Goal: Obtain resource: Download file/media

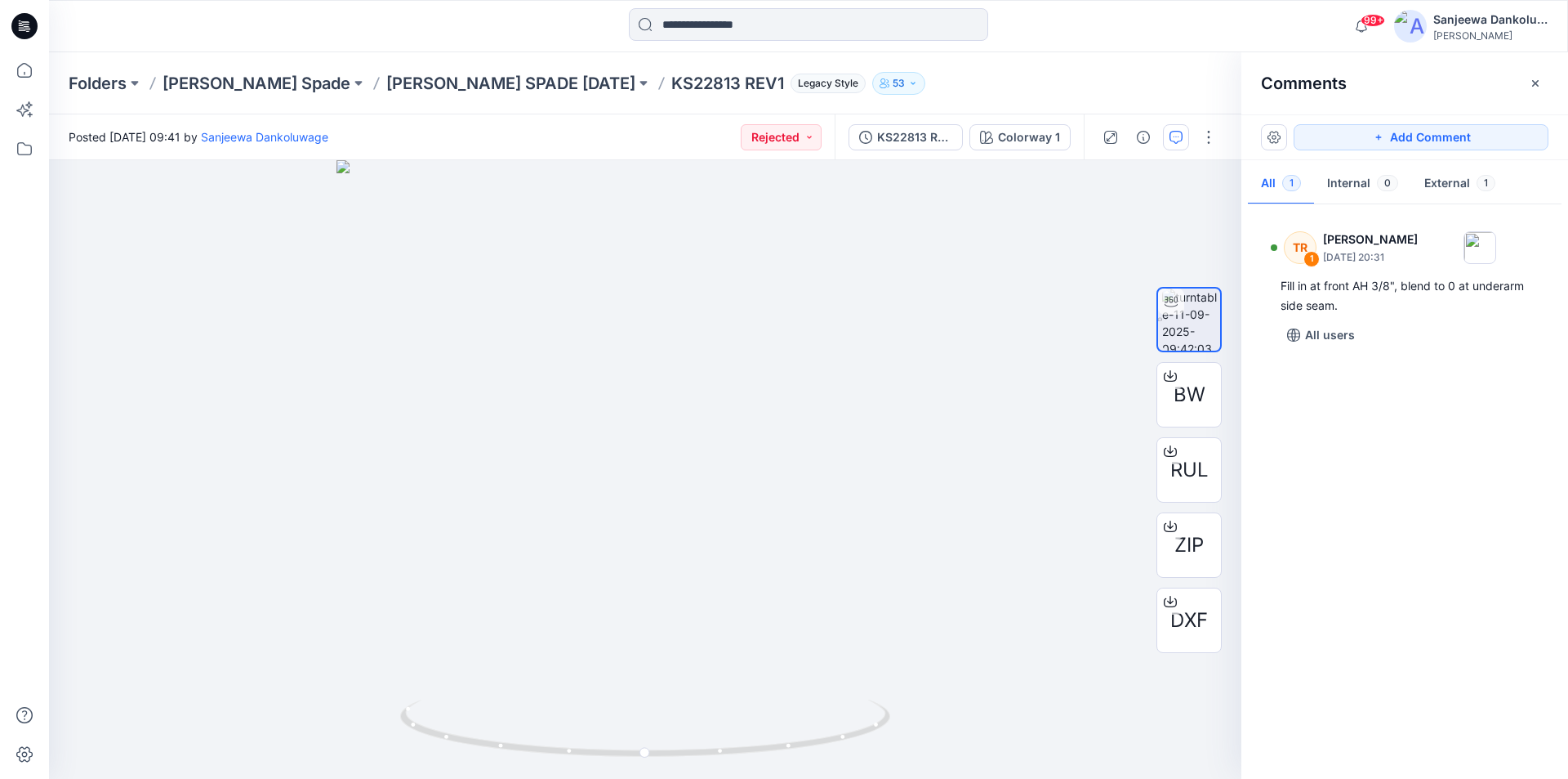
click at [17, 32] on icon at bounding box center [25, 26] width 26 height 26
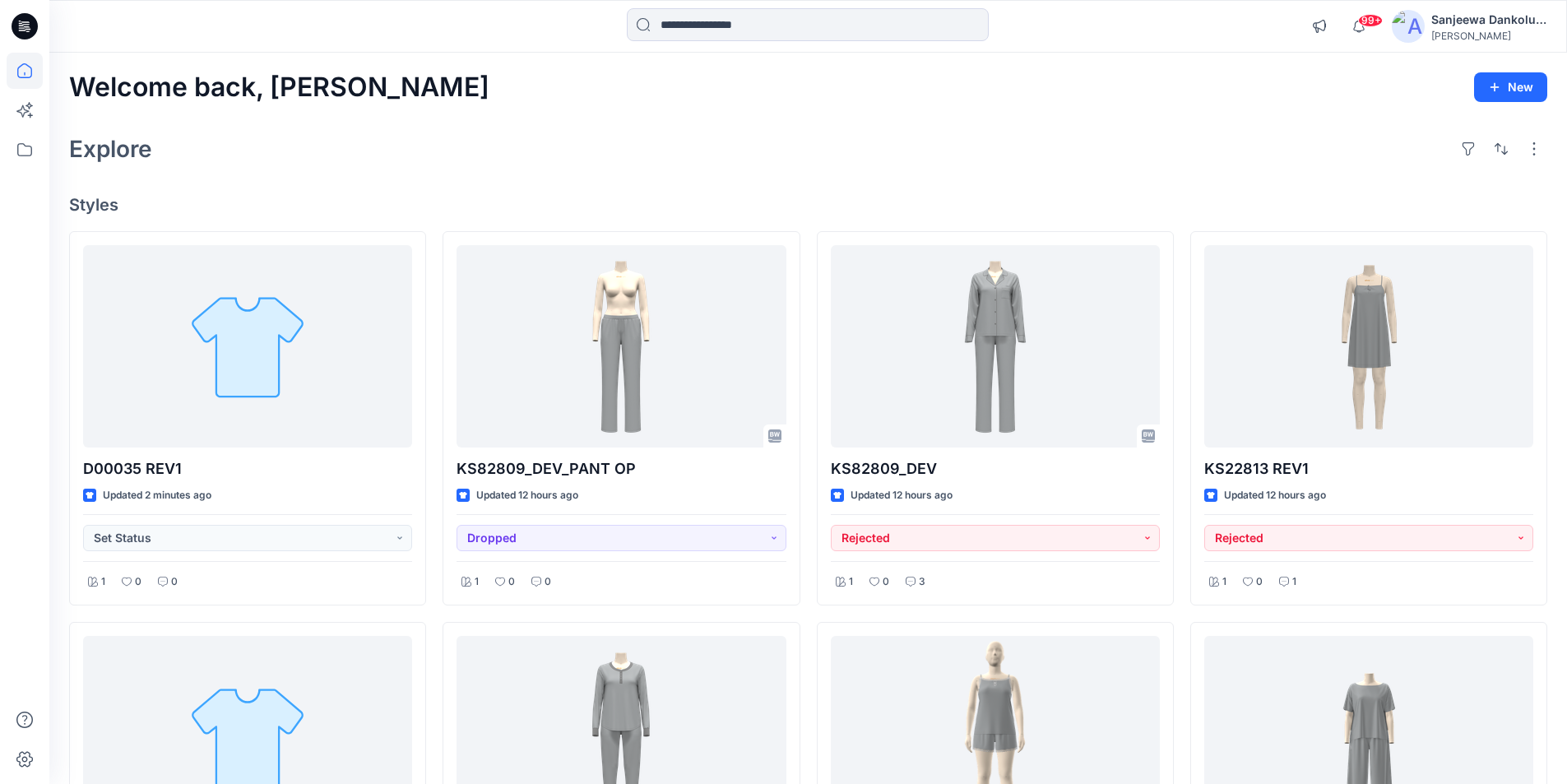
click at [33, 13] on icon at bounding box center [25, 26] width 27 height 52
click at [25, 24] on icon at bounding box center [25, 26] width 27 height 27
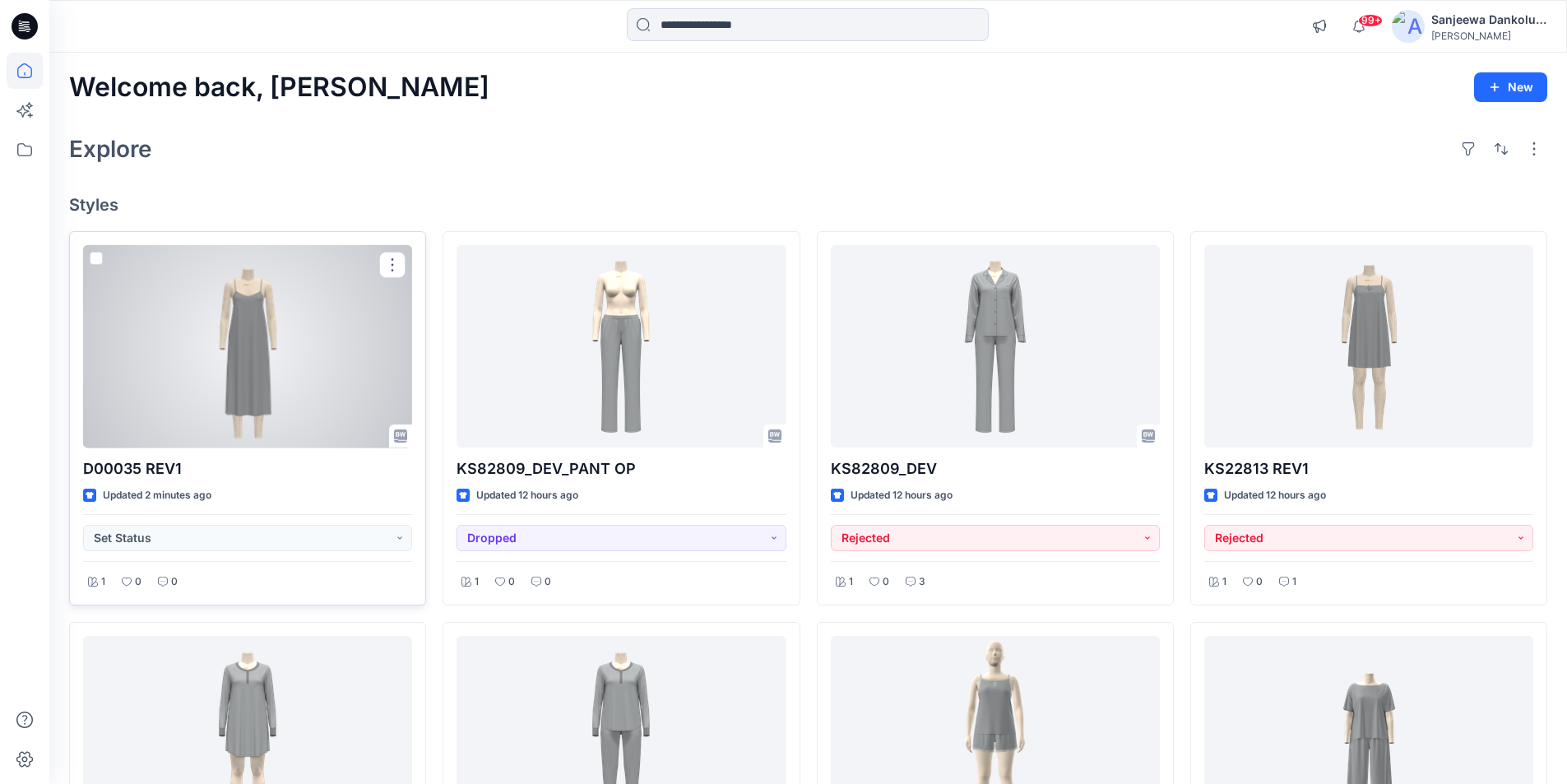
click at [284, 396] on div at bounding box center [247, 346] width 329 height 203
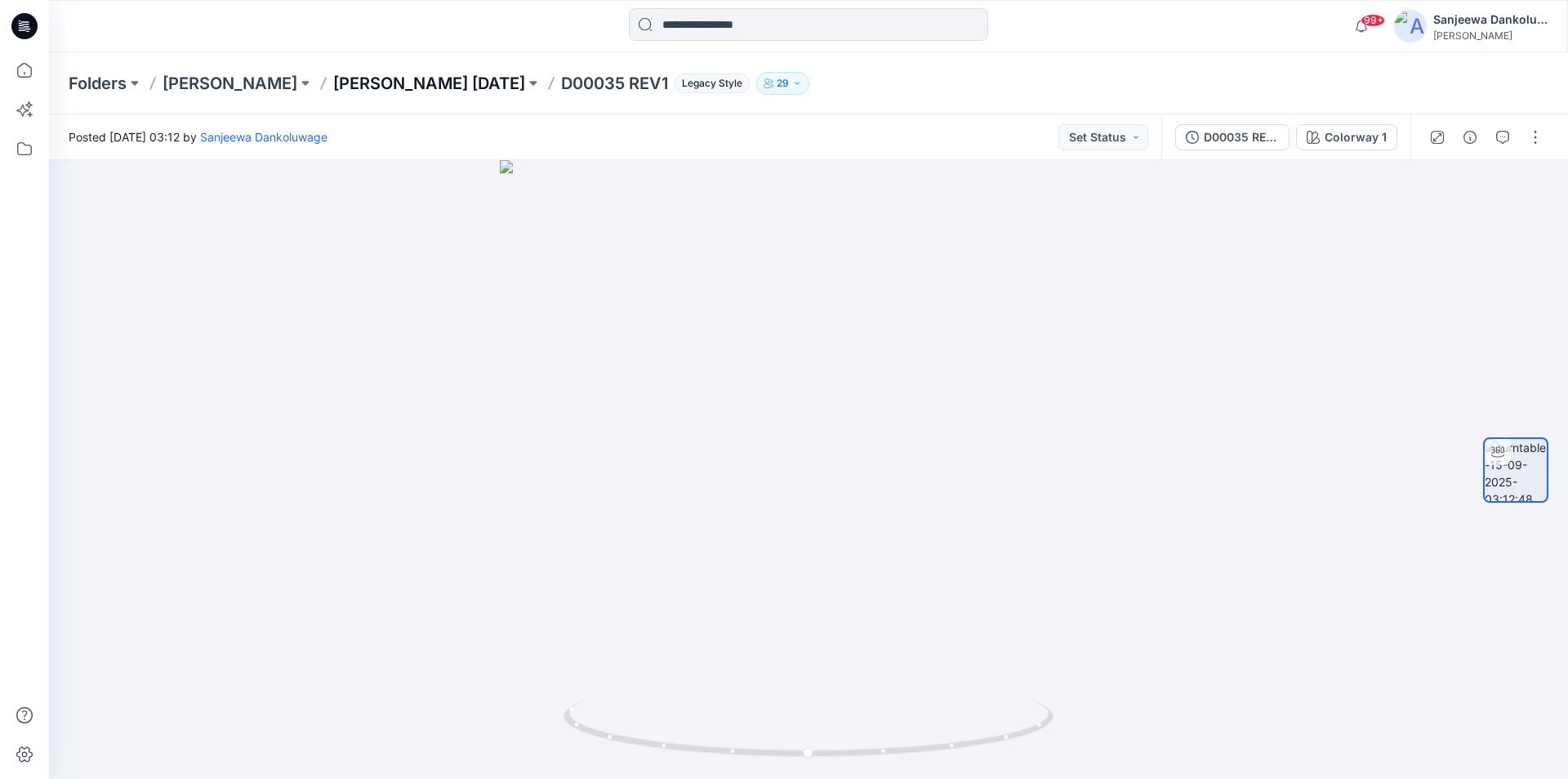
click at [391, 86] on p "[PERSON_NAME] [DATE]" at bounding box center [428, 83] width 191 height 23
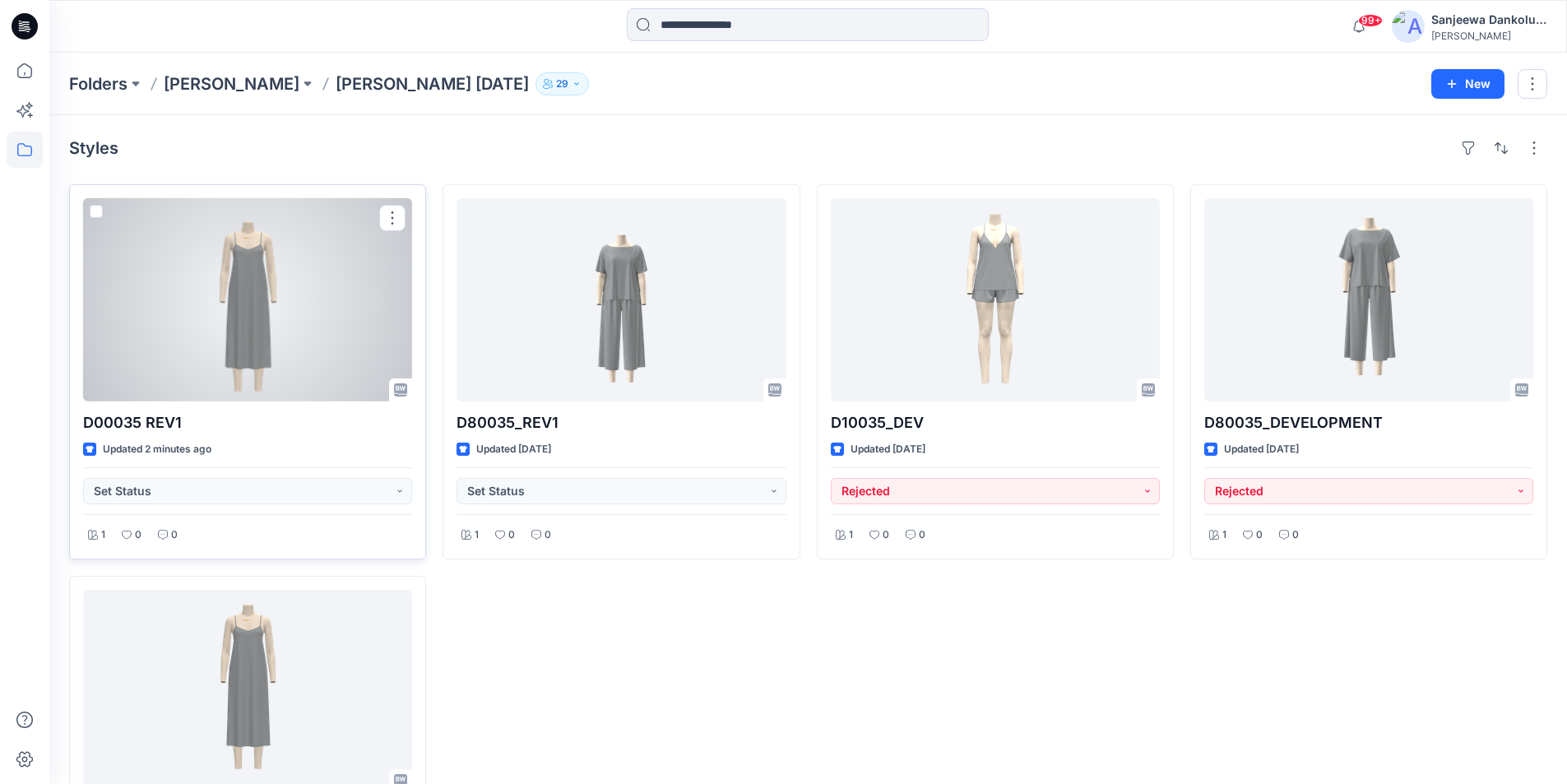
click at [296, 330] on div at bounding box center [247, 299] width 329 height 203
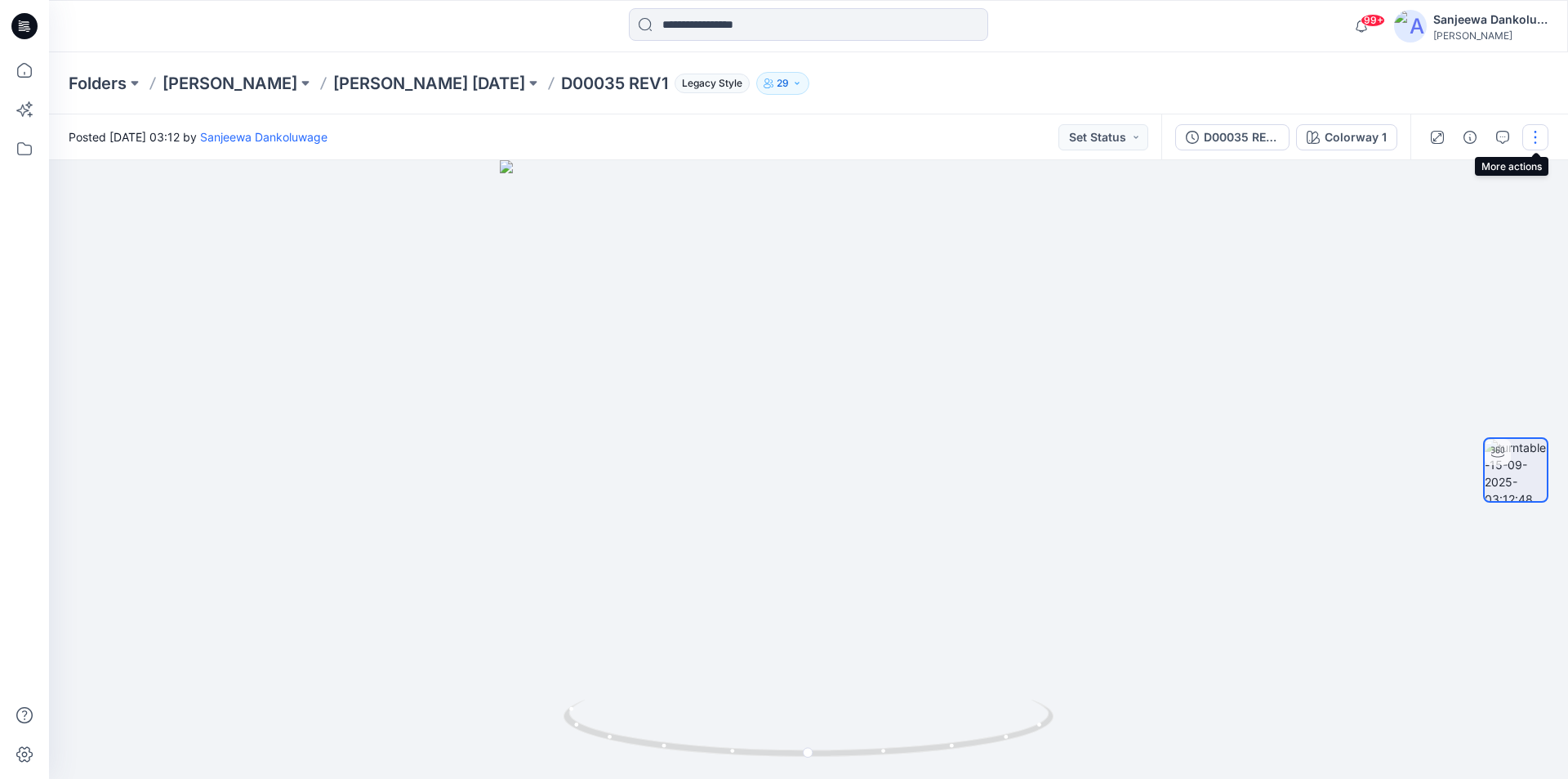
click at [1540, 142] on button "button" at bounding box center [1535, 137] width 26 height 26
click at [1483, 181] on button "Edit" at bounding box center [1466, 175] width 150 height 30
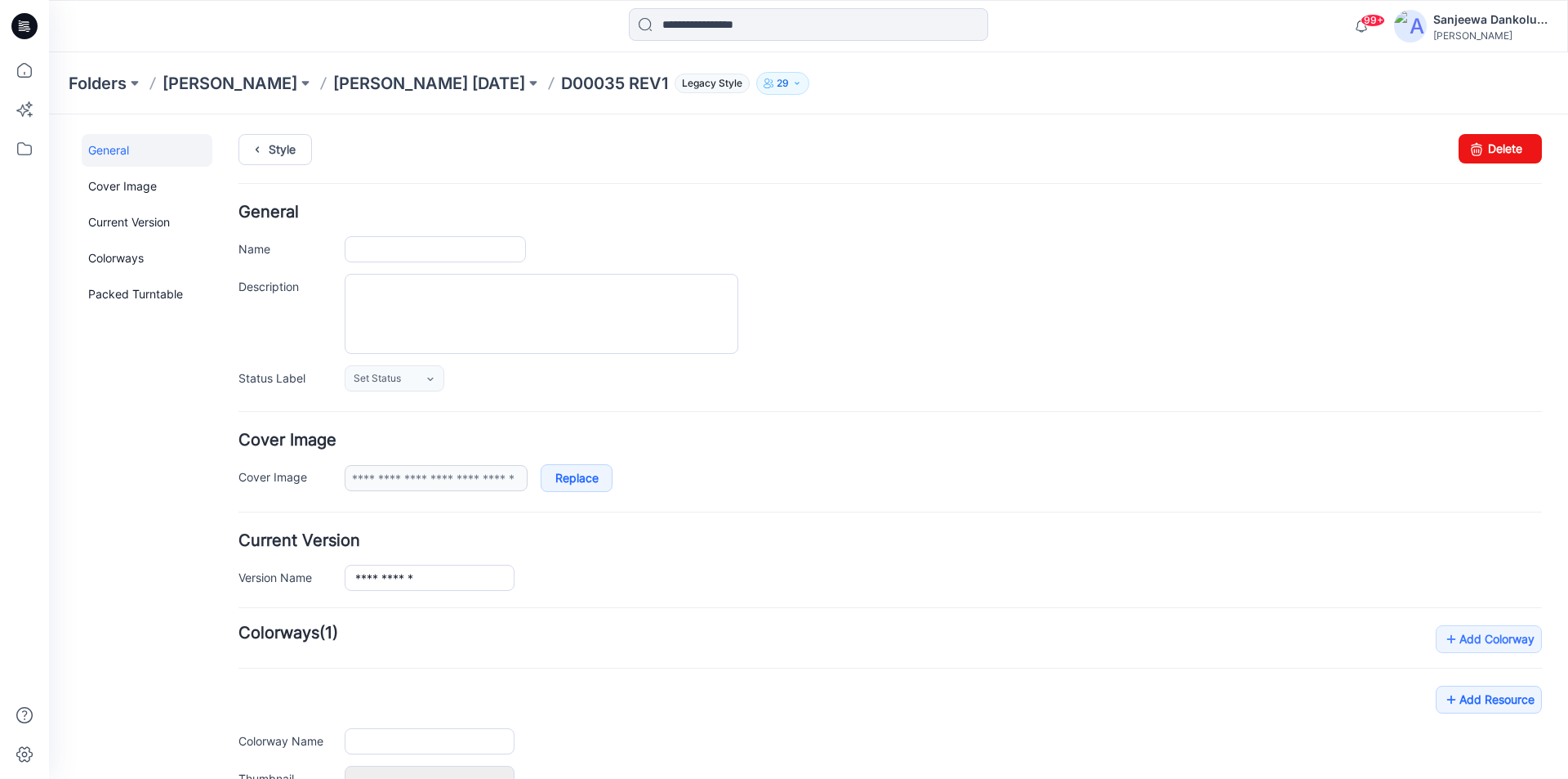
type input "**********"
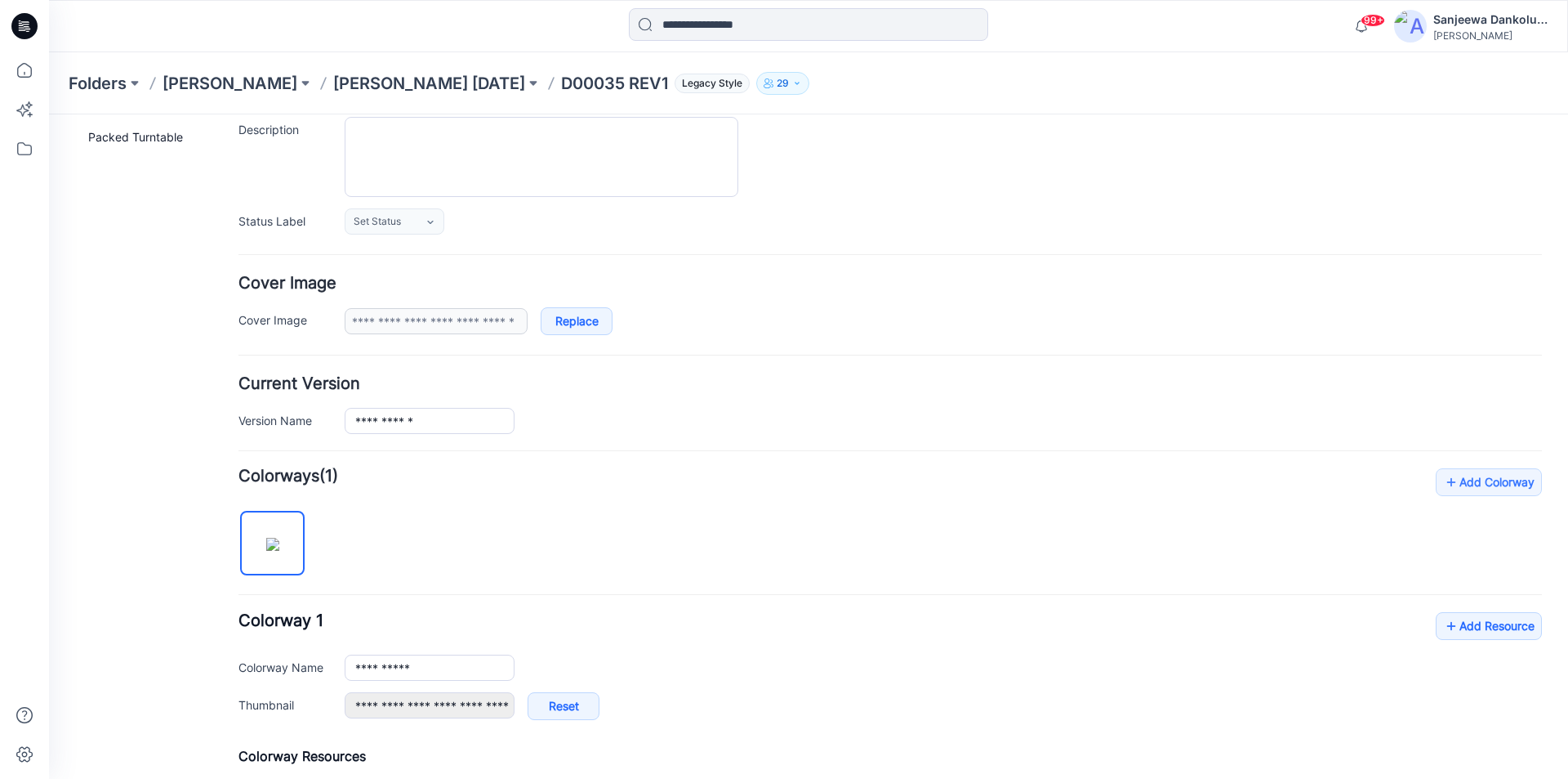
scroll to position [163, 0]
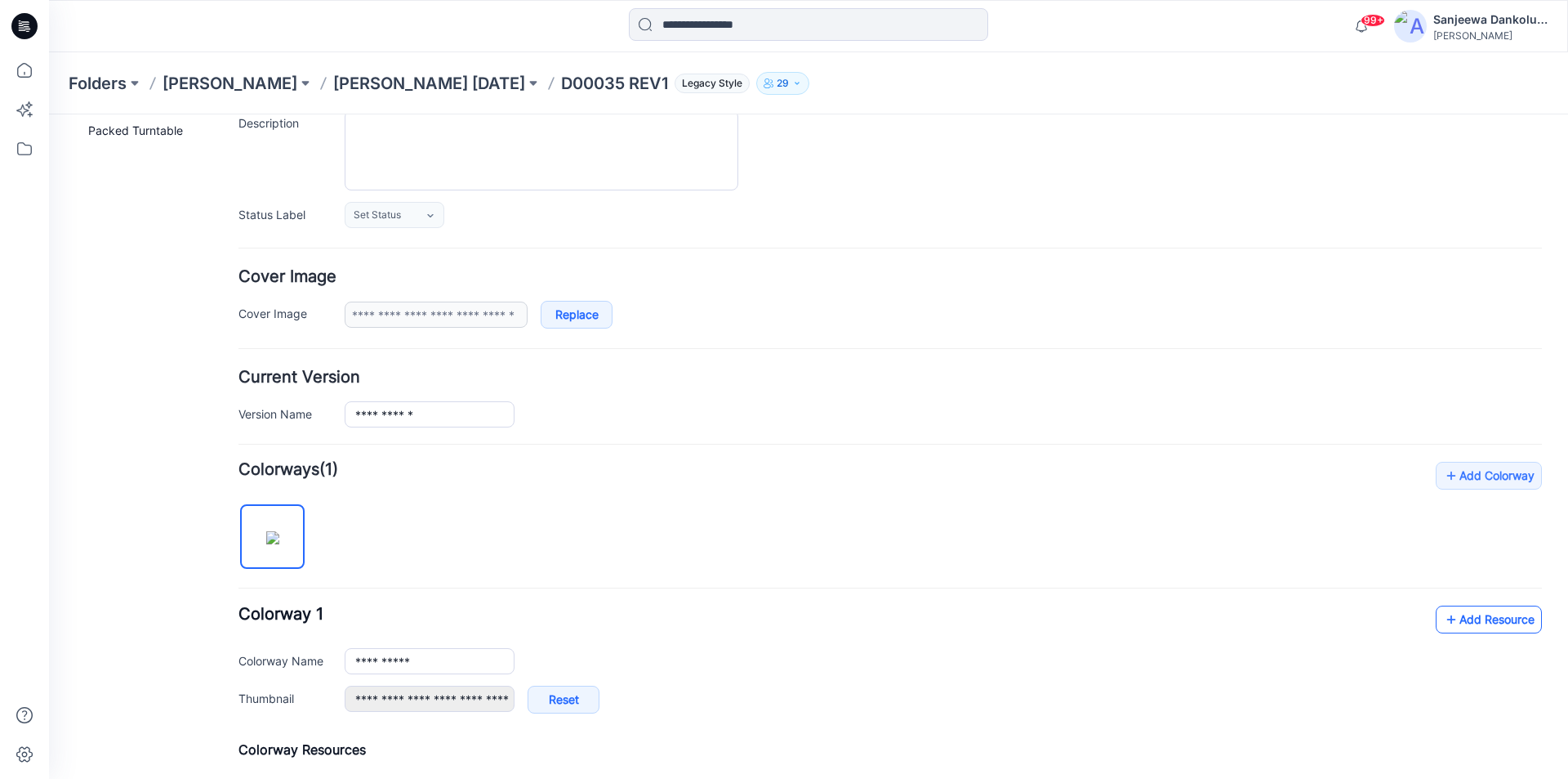
click at [1490, 629] on link "Add Resource" at bounding box center [1489, 619] width 106 height 27
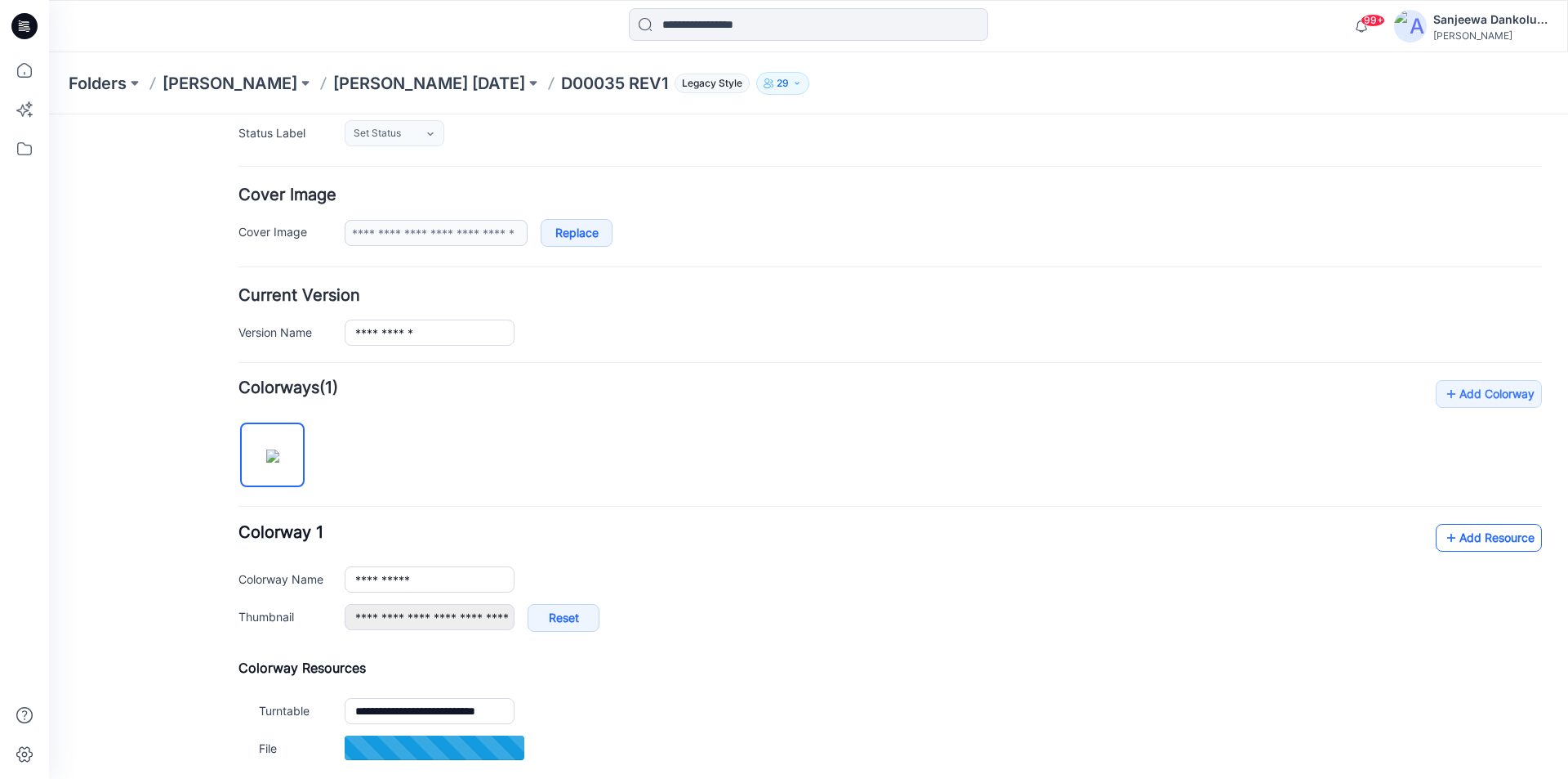
click at [1476, 541] on link "Add Resource" at bounding box center [1489, 537] width 106 height 27
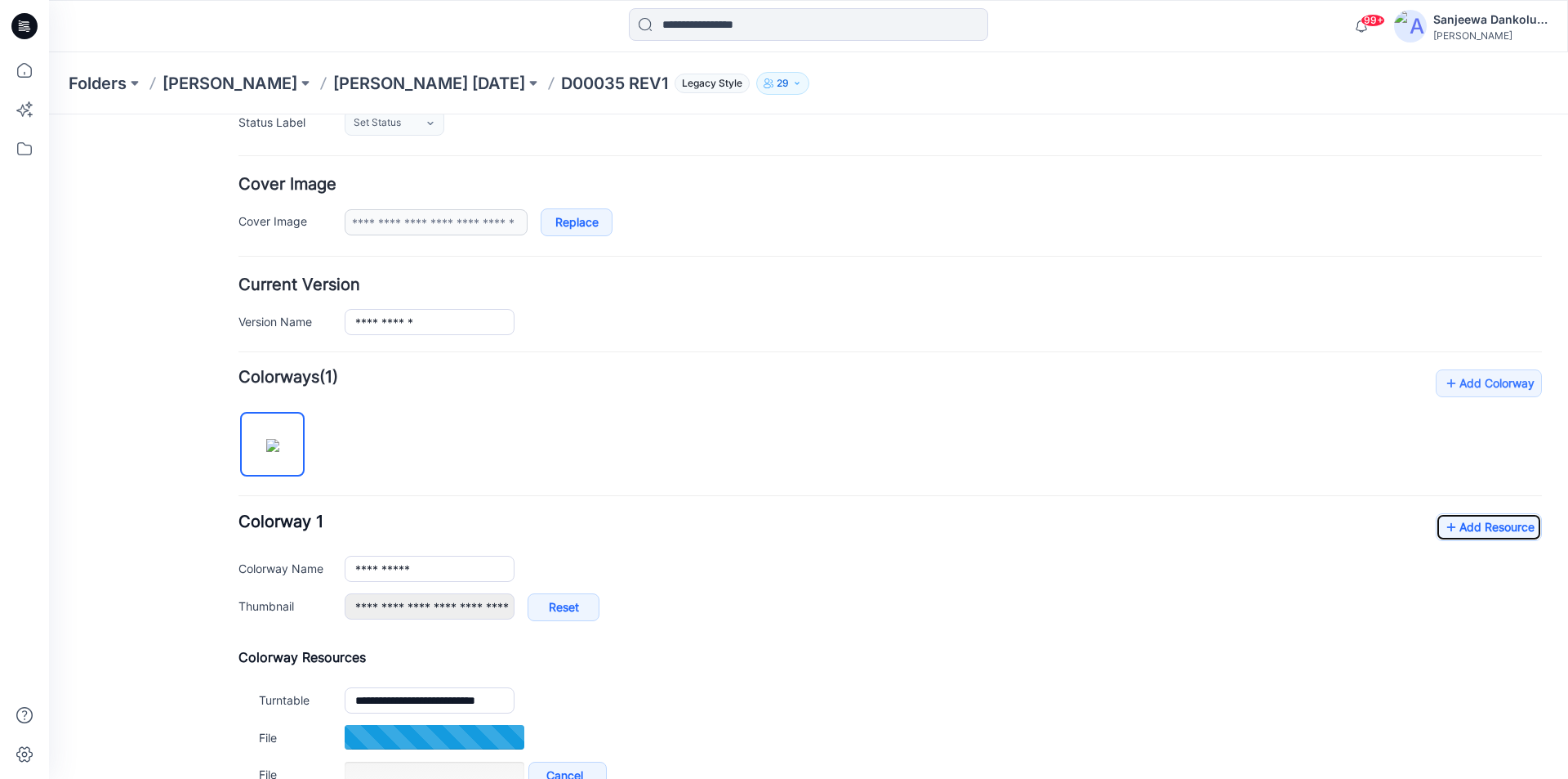
scroll to position [409, 0]
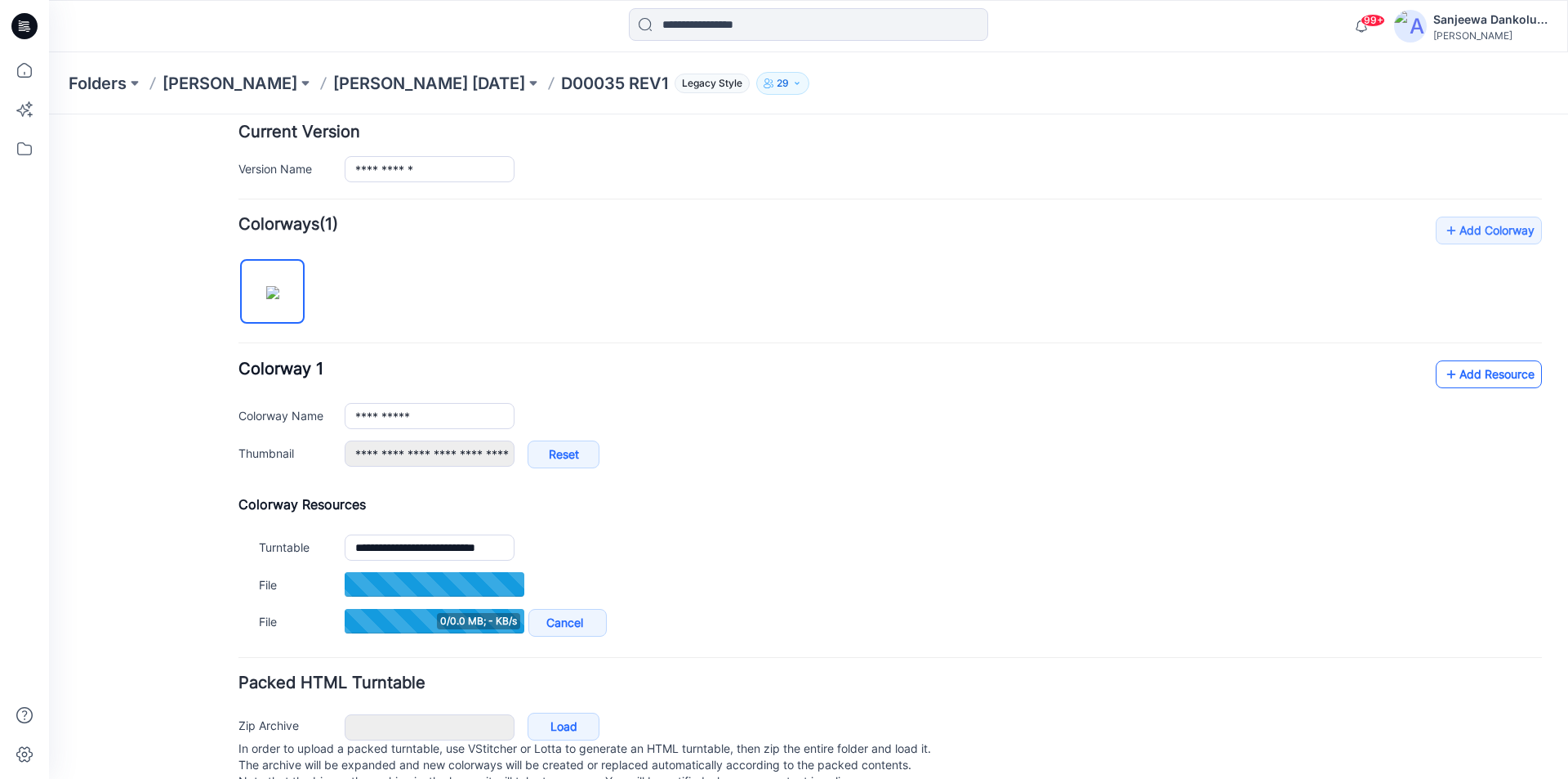
click at [1461, 373] on link "Add Resource" at bounding box center [1489, 374] width 106 height 27
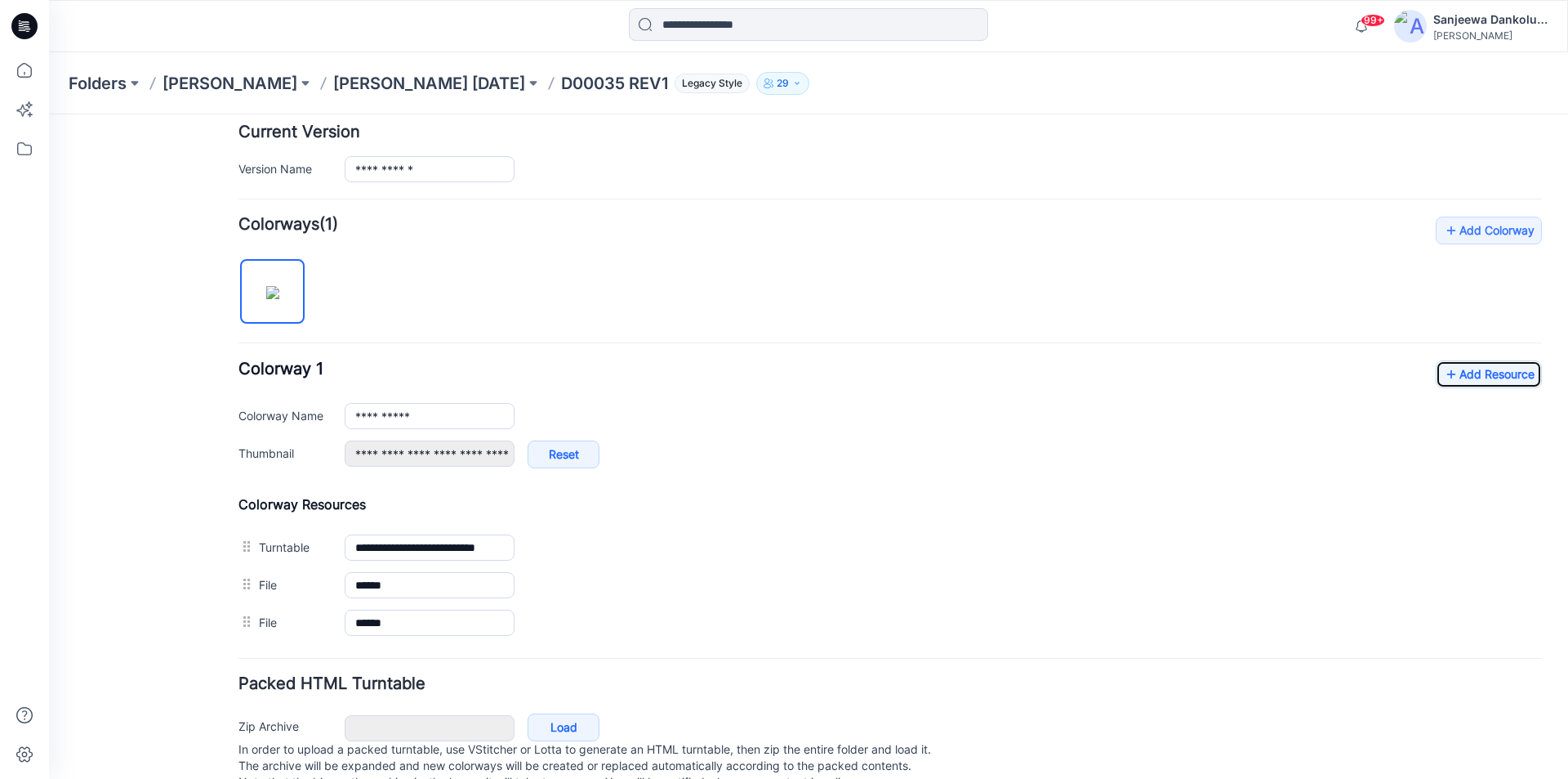
scroll to position [458, 0]
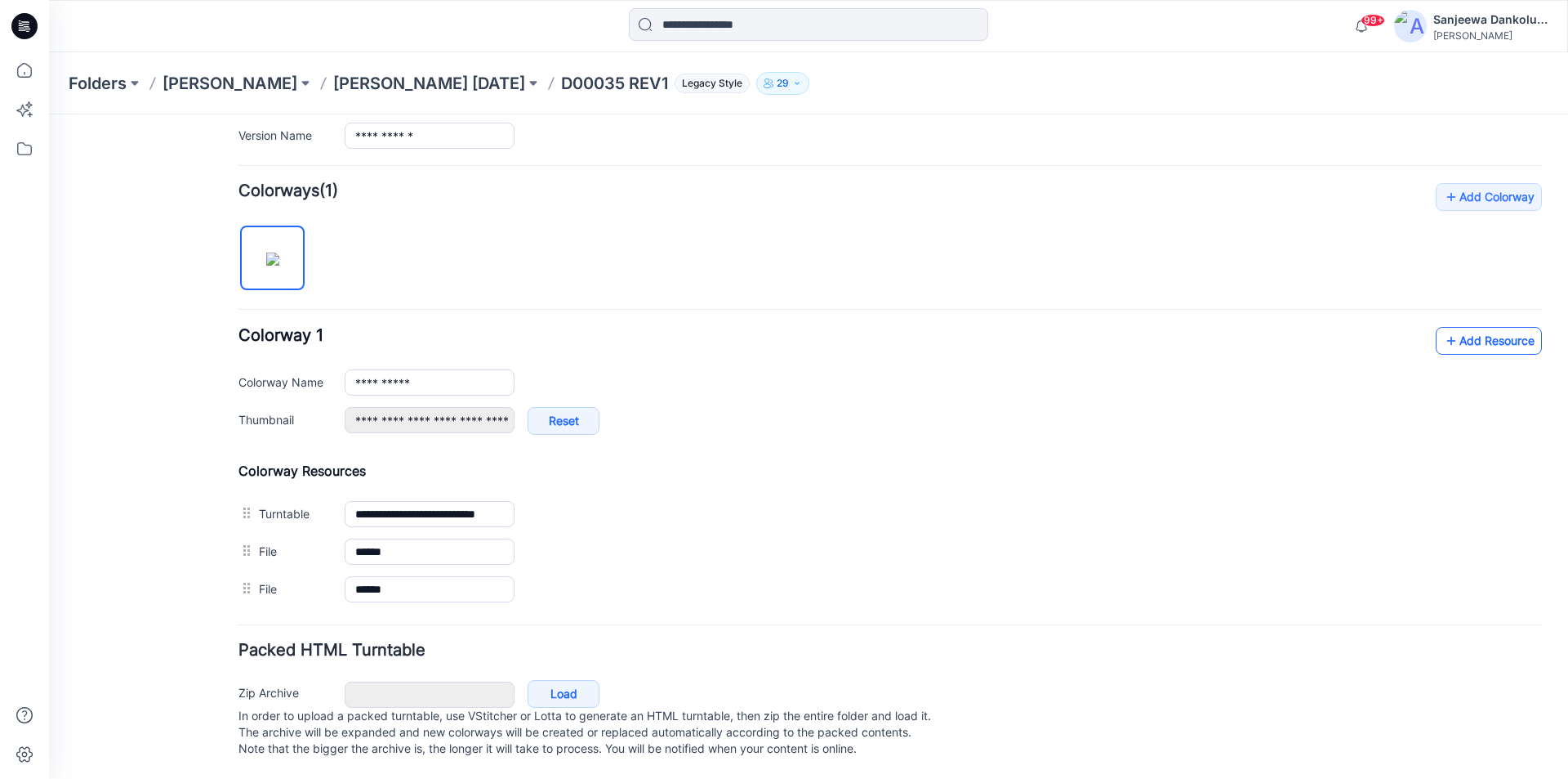
click at [1489, 327] on link "Add Resource" at bounding box center [1489, 340] width 106 height 27
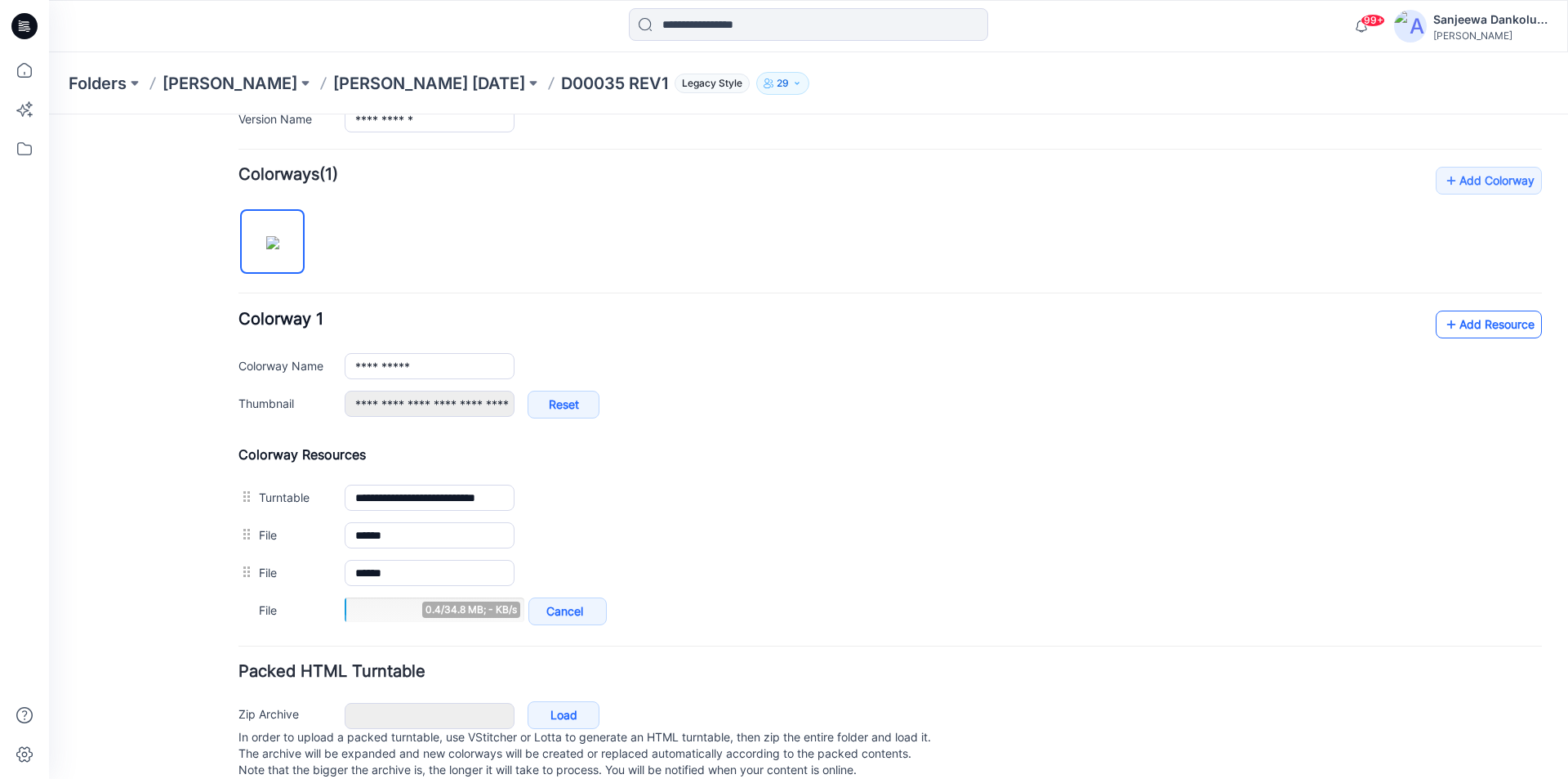
click at [1480, 331] on link "Add Resource" at bounding box center [1489, 324] width 106 height 27
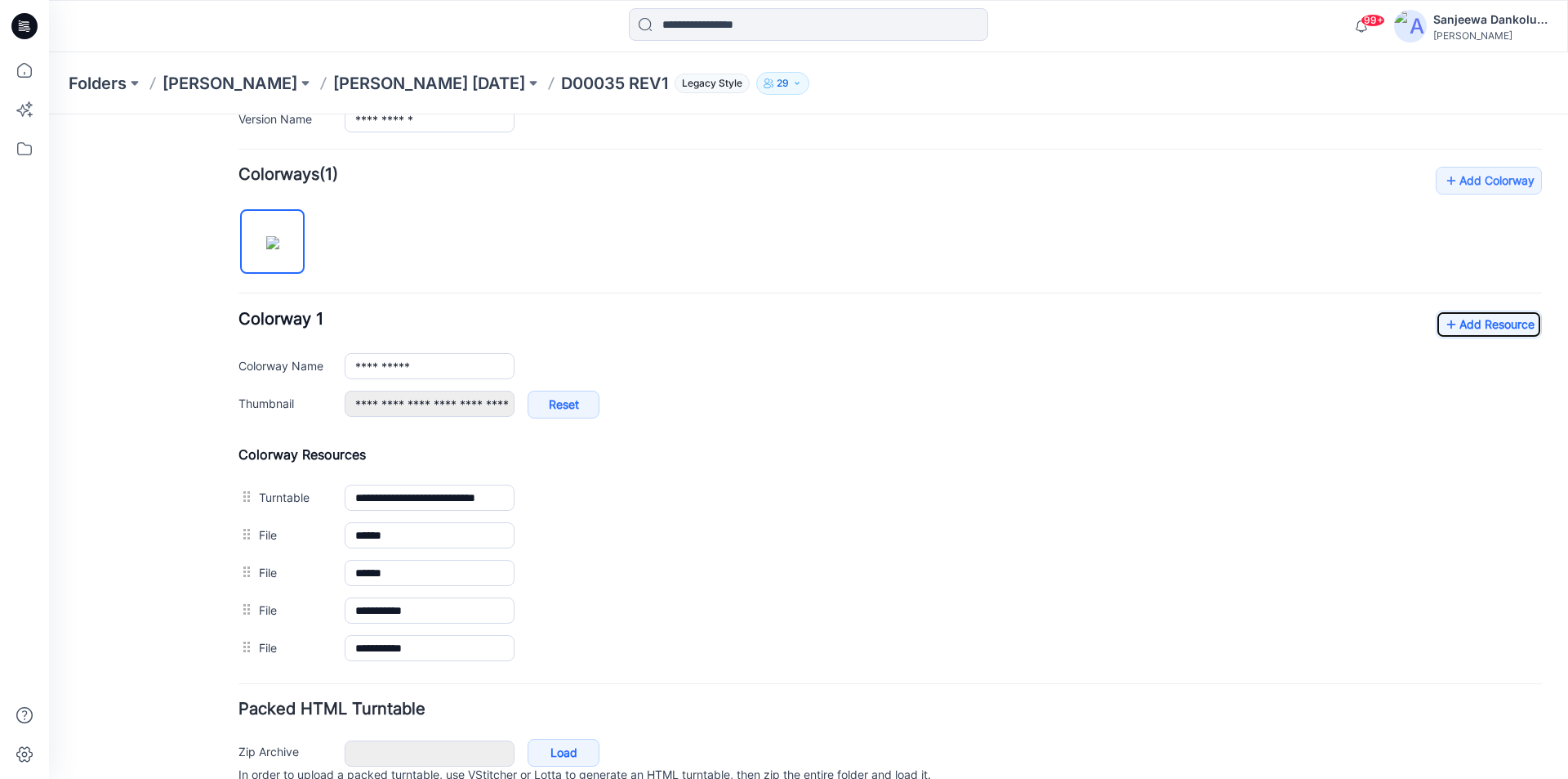
scroll to position [0, 0]
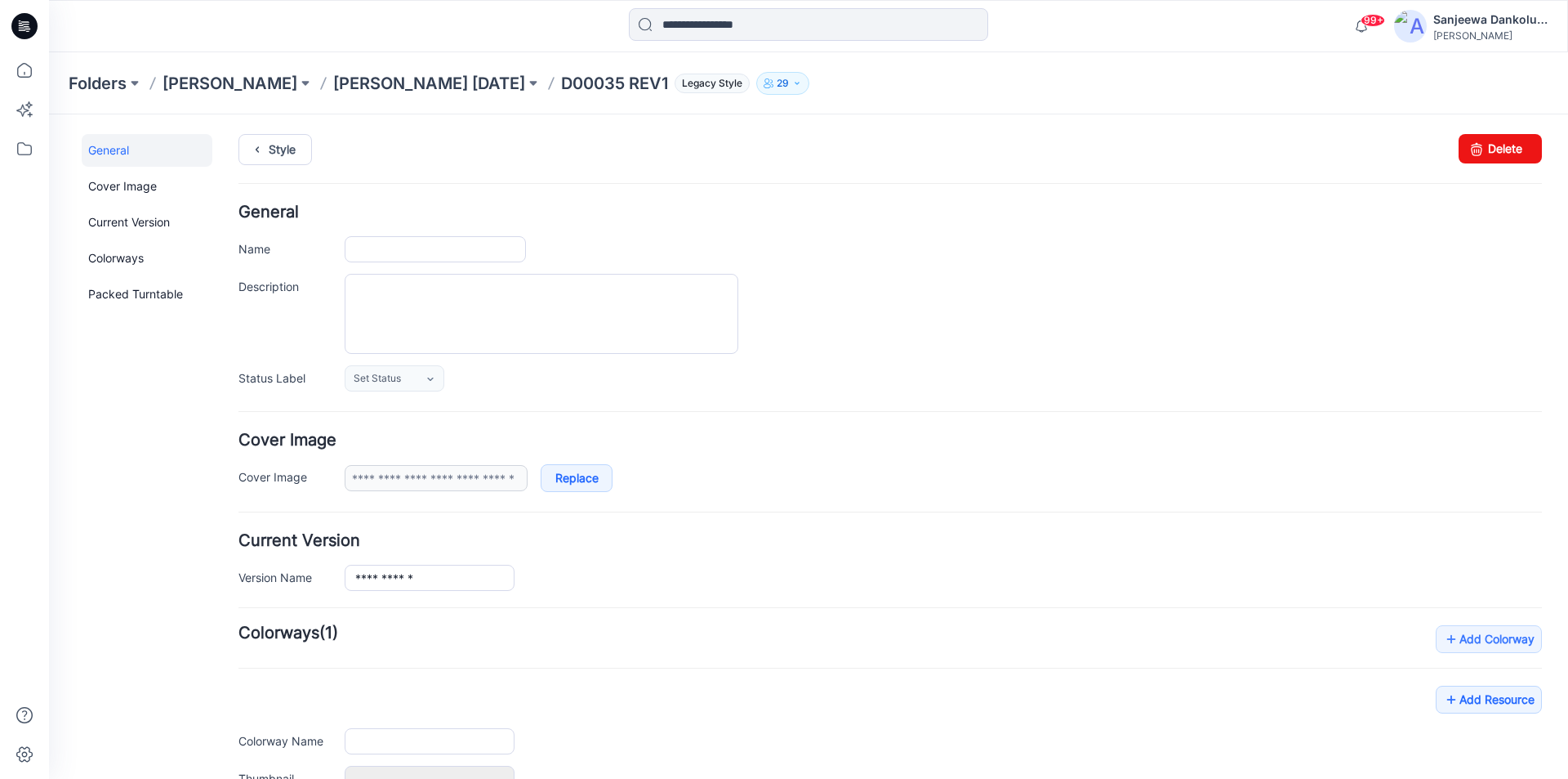
type input "**********"
click at [27, 35] on icon at bounding box center [25, 26] width 26 height 26
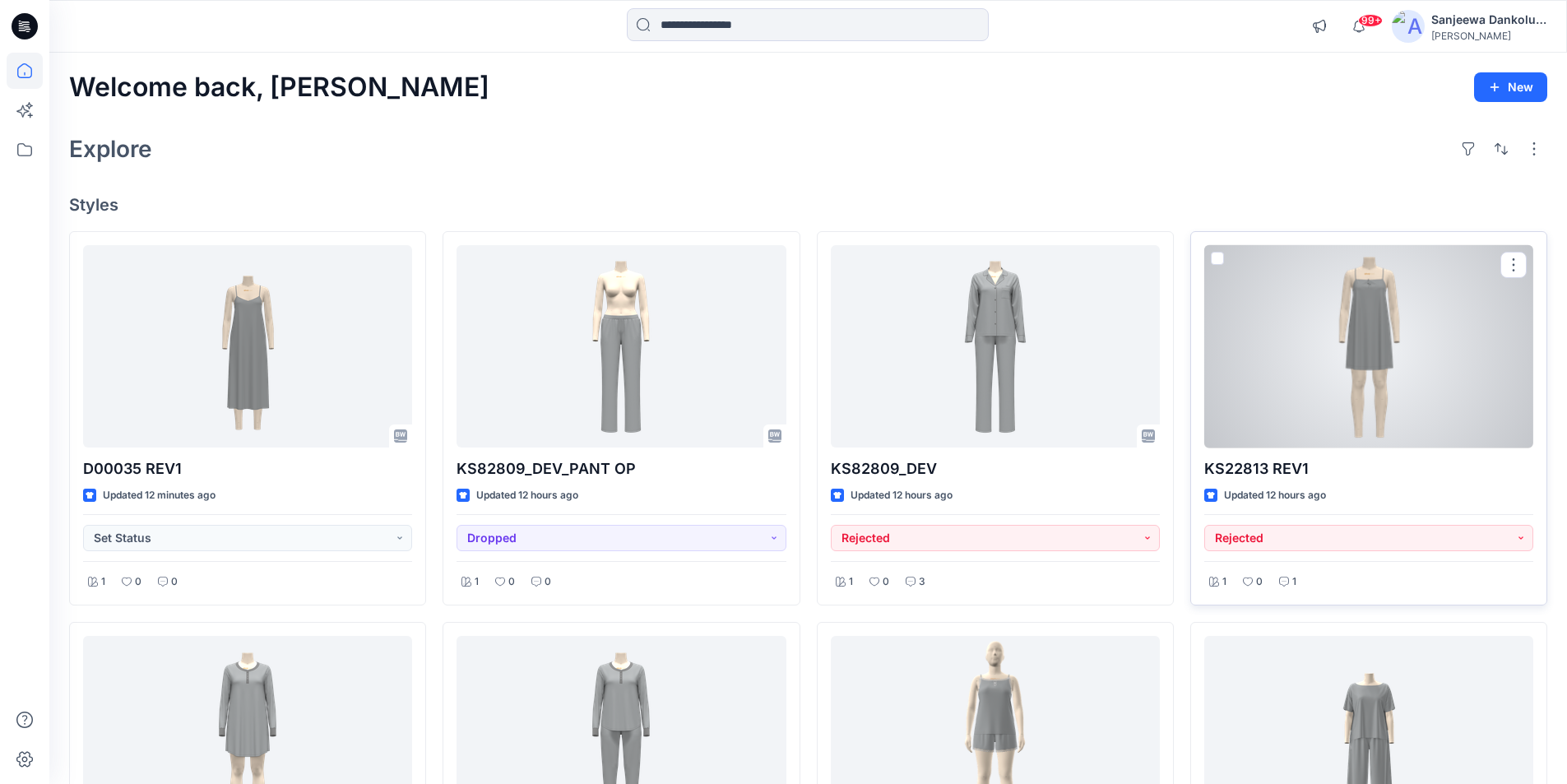
click at [1313, 398] on div at bounding box center [1369, 346] width 329 height 203
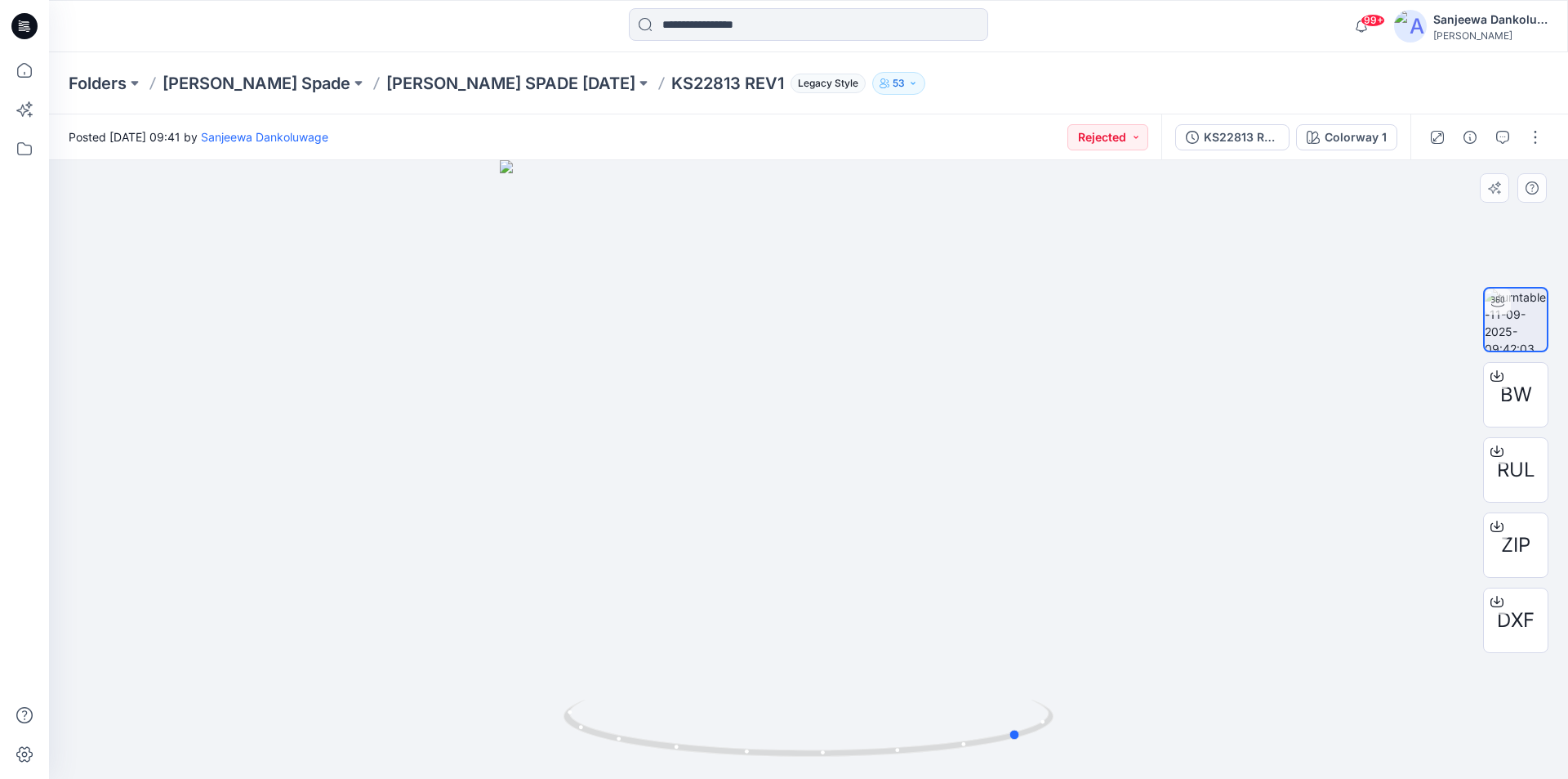
drag, startPoint x: 897, startPoint y: 755, endPoint x: 1104, endPoint y: 740, distance: 207.5
click at [1104, 740] on div at bounding box center [809, 470] width 1519 height 618
drag, startPoint x: 782, startPoint y: 340, endPoint x: 746, endPoint y: 570, distance: 232.8
drag, startPoint x: 895, startPoint y: 755, endPoint x: 795, endPoint y: 750, distance: 100.1
click at [795, 750] on icon at bounding box center [810, 730] width 494 height 61
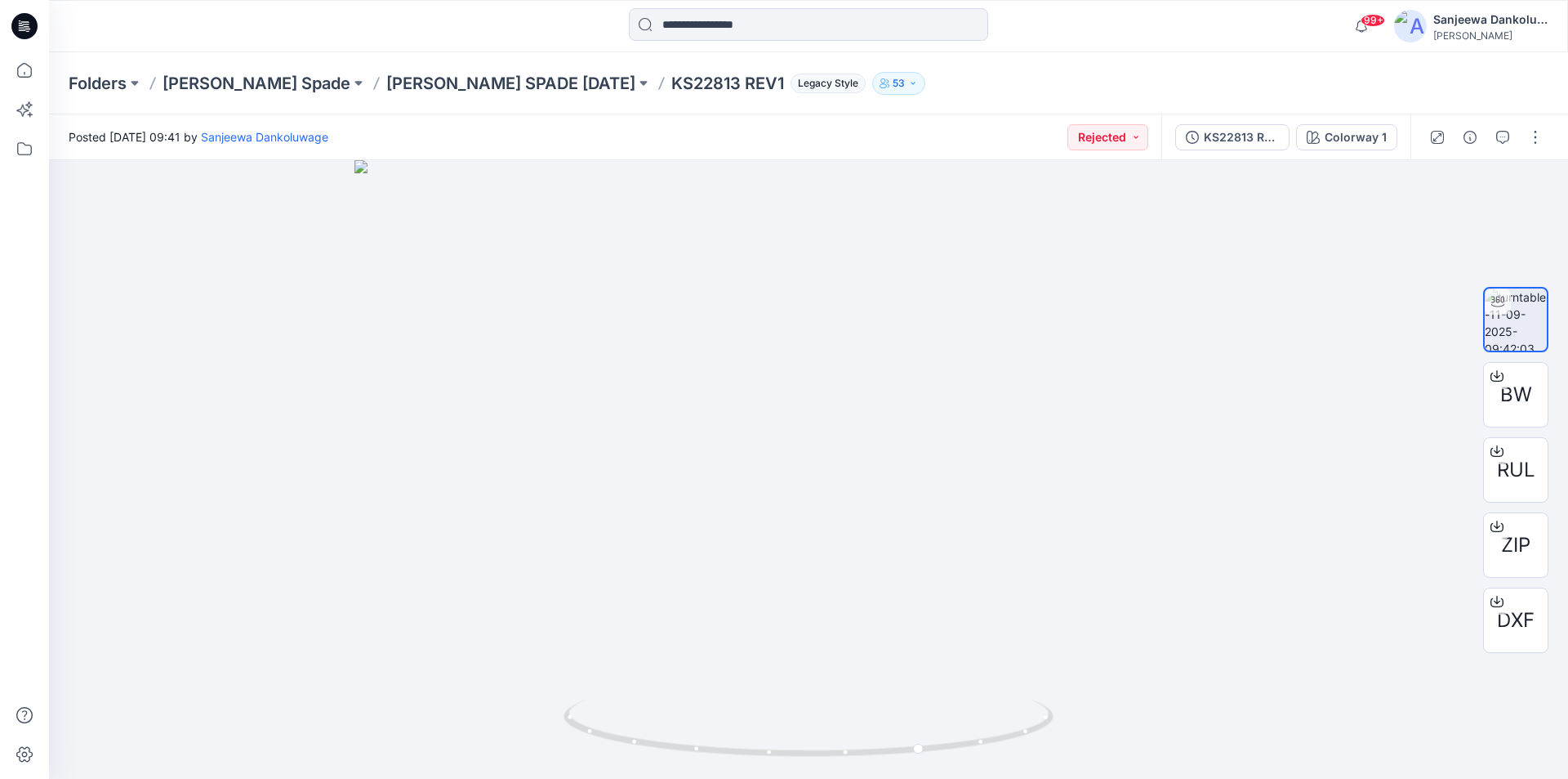
click at [31, 26] on icon at bounding box center [25, 26] width 26 height 26
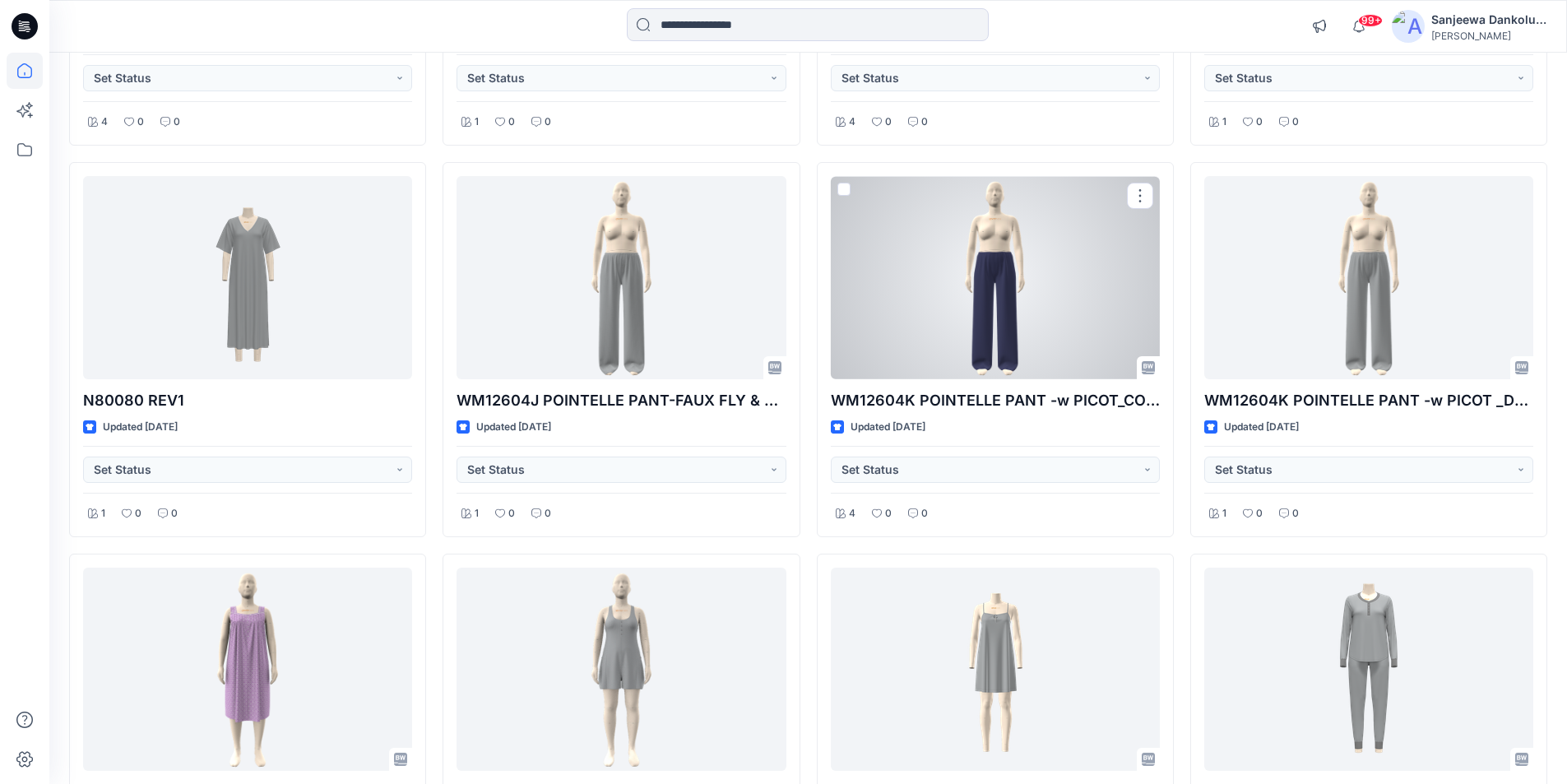
scroll to position [3606, 0]
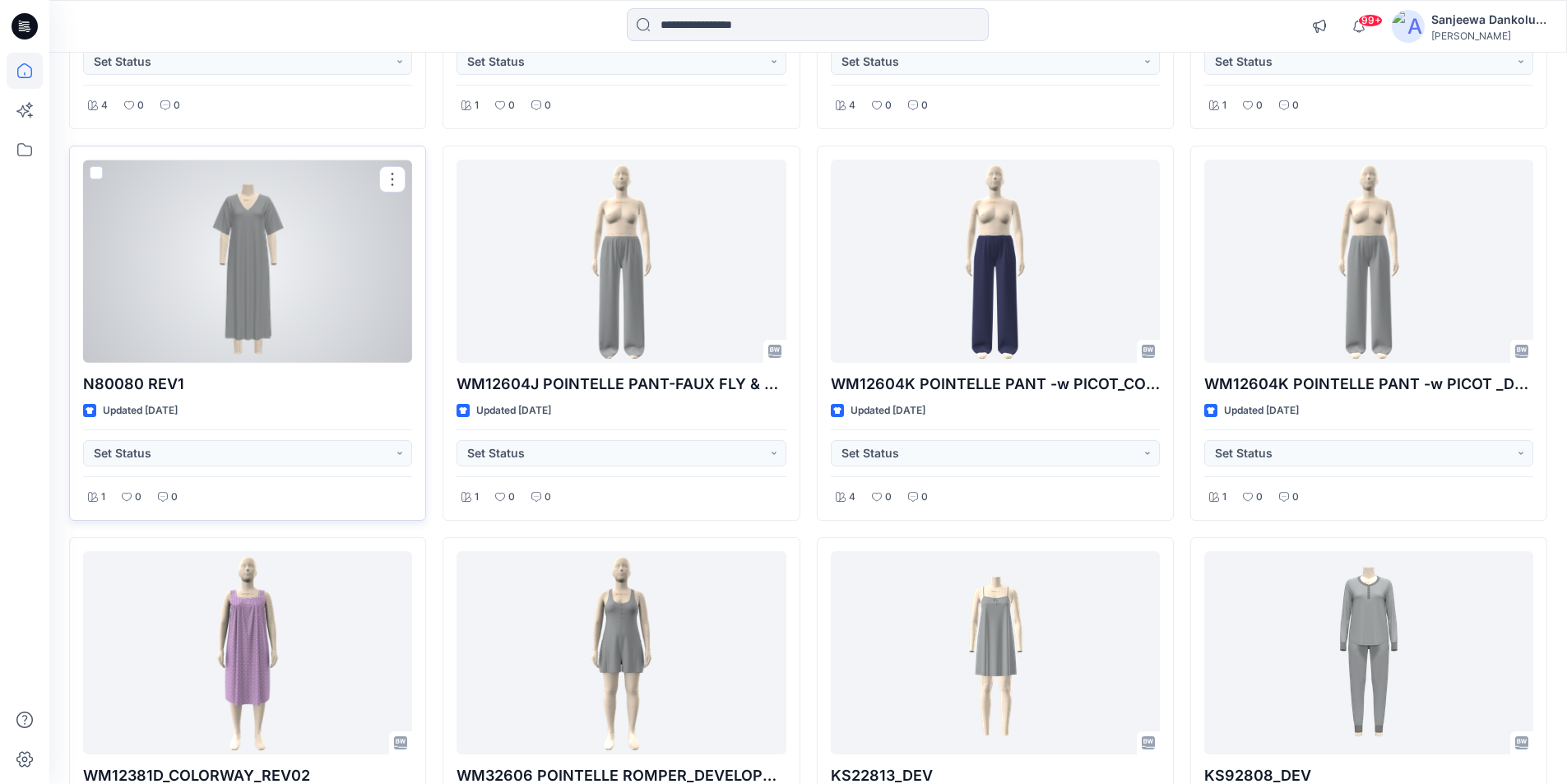
click at [377, 319] on div at bounding box center [247, 261] width 329 height 203
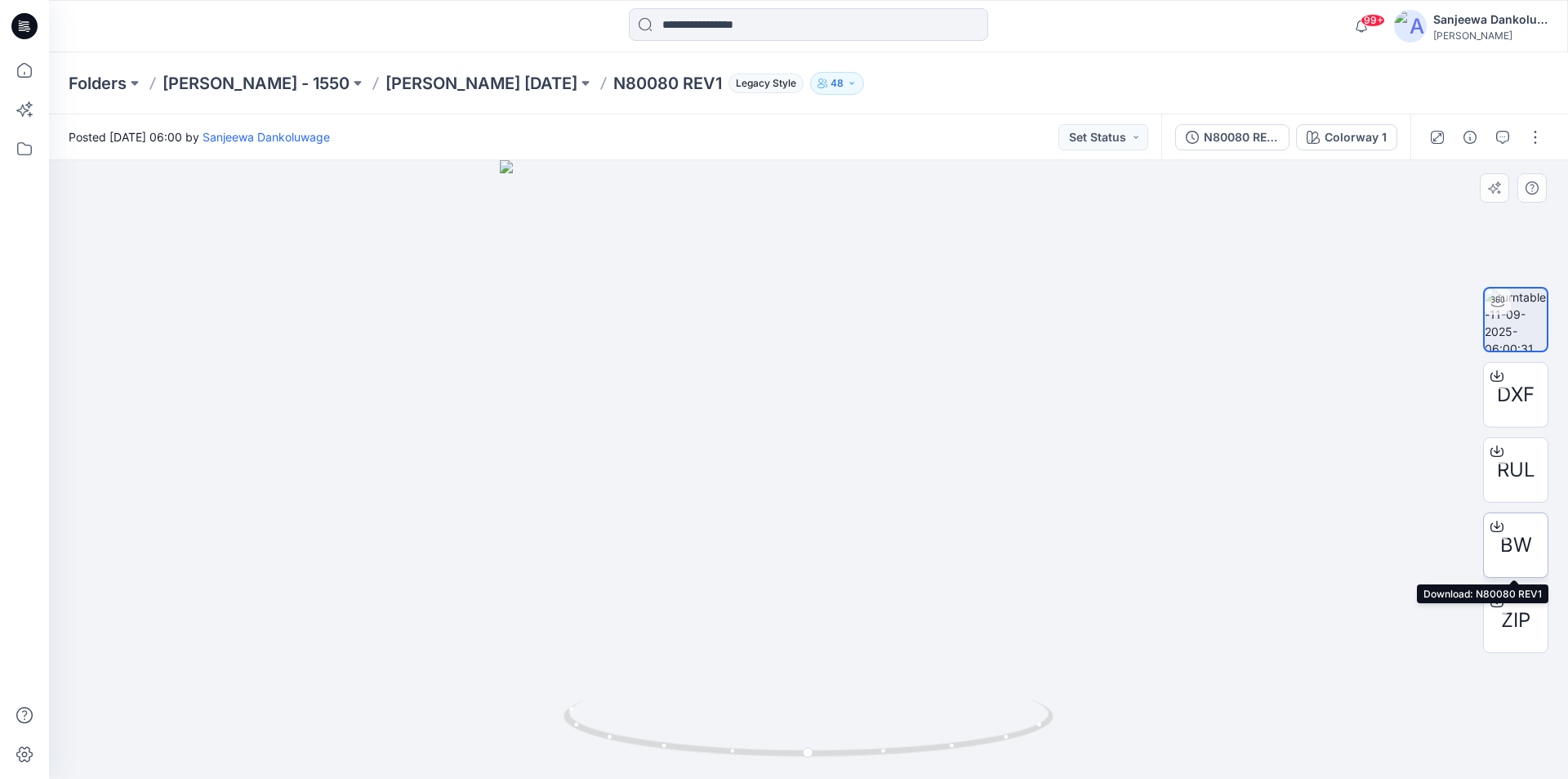
click at [1518, 545] on span "BW" at bounding box center [1515, 545] width 32 height 29
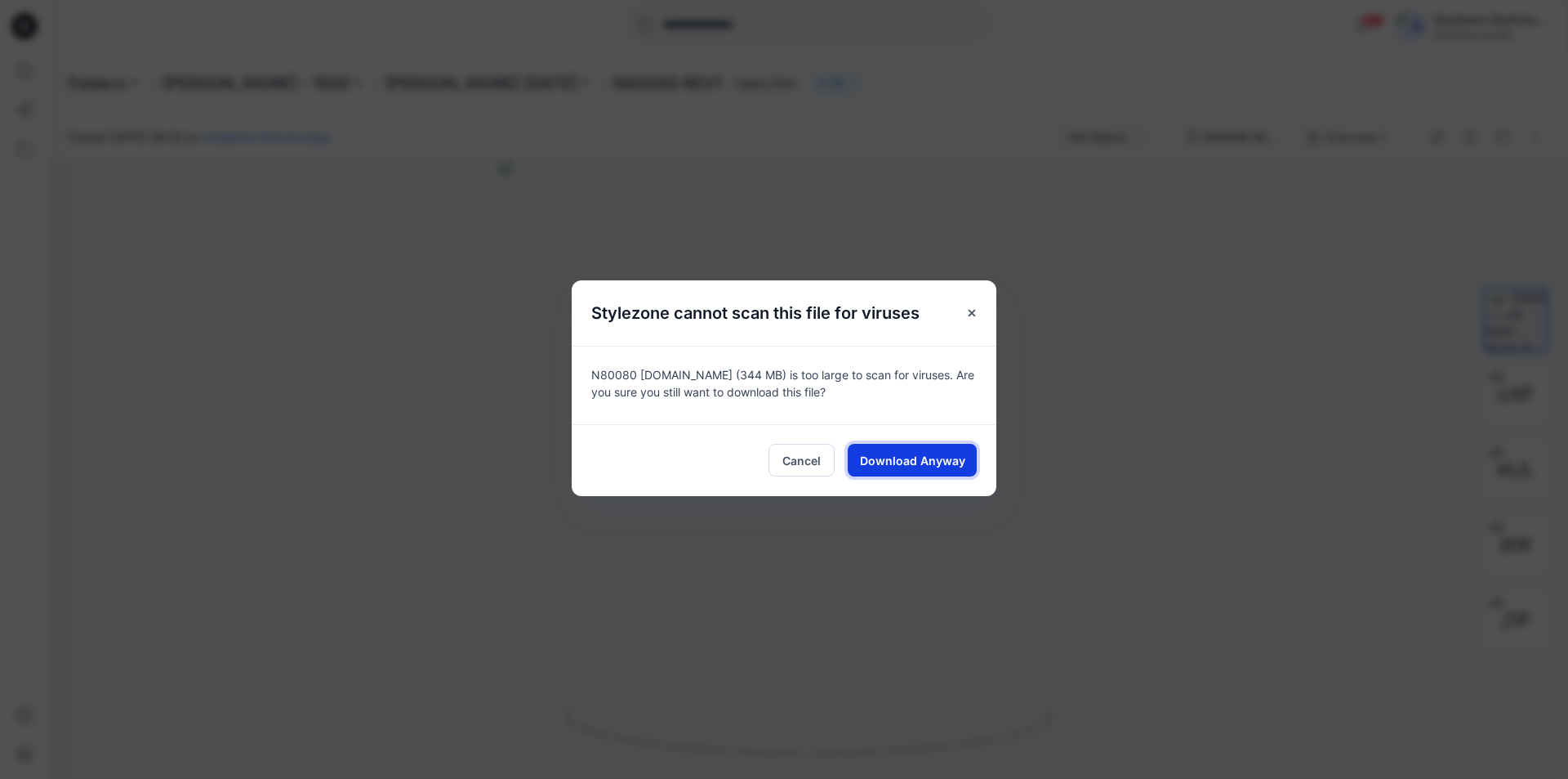
click at [889, 460] on span "Download Anyway" at bounding box center [913, 460] width 106 height 17
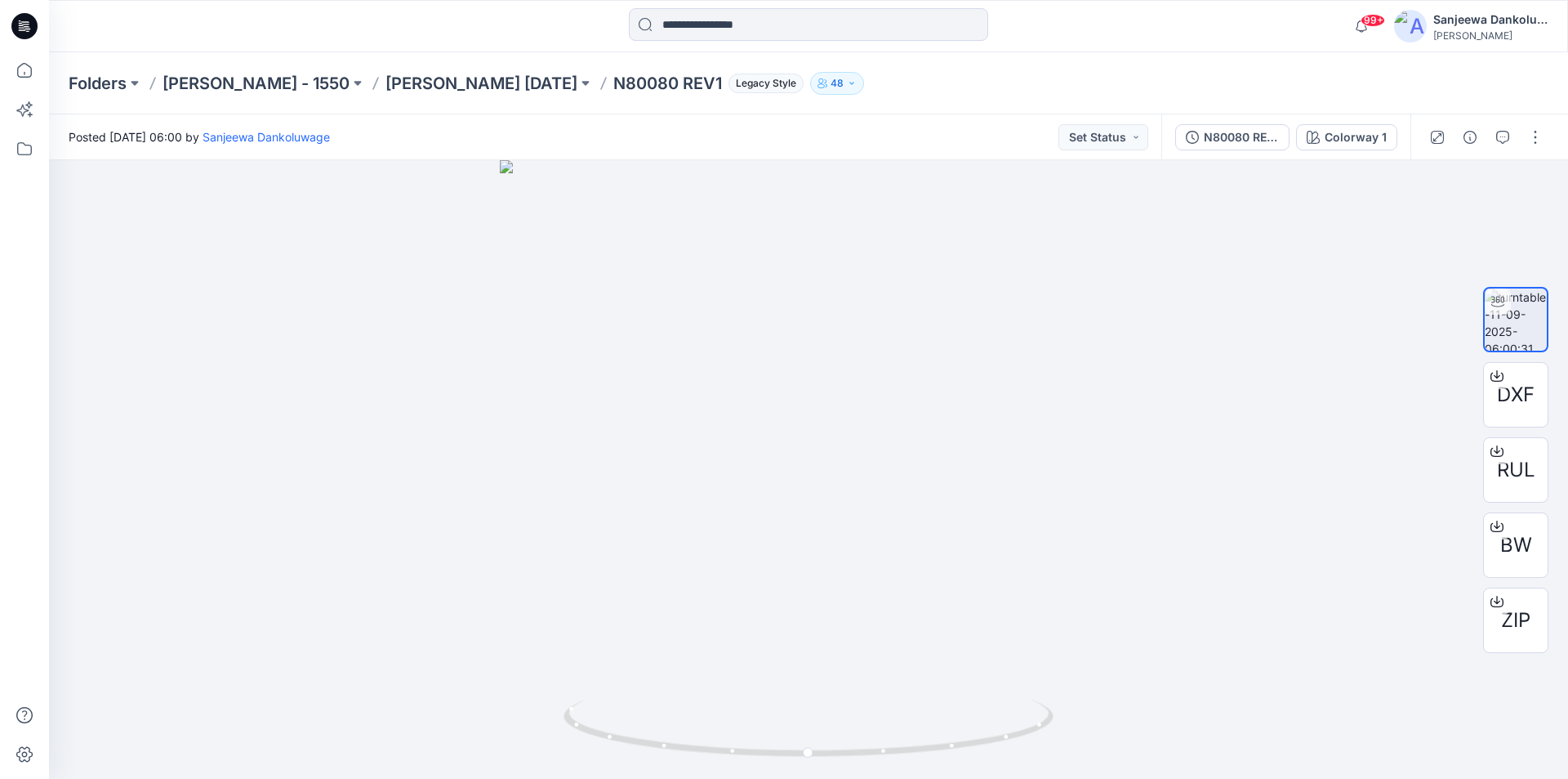
click at [17, 28] on icon at bounding box center [25, 26] width 26 height 26
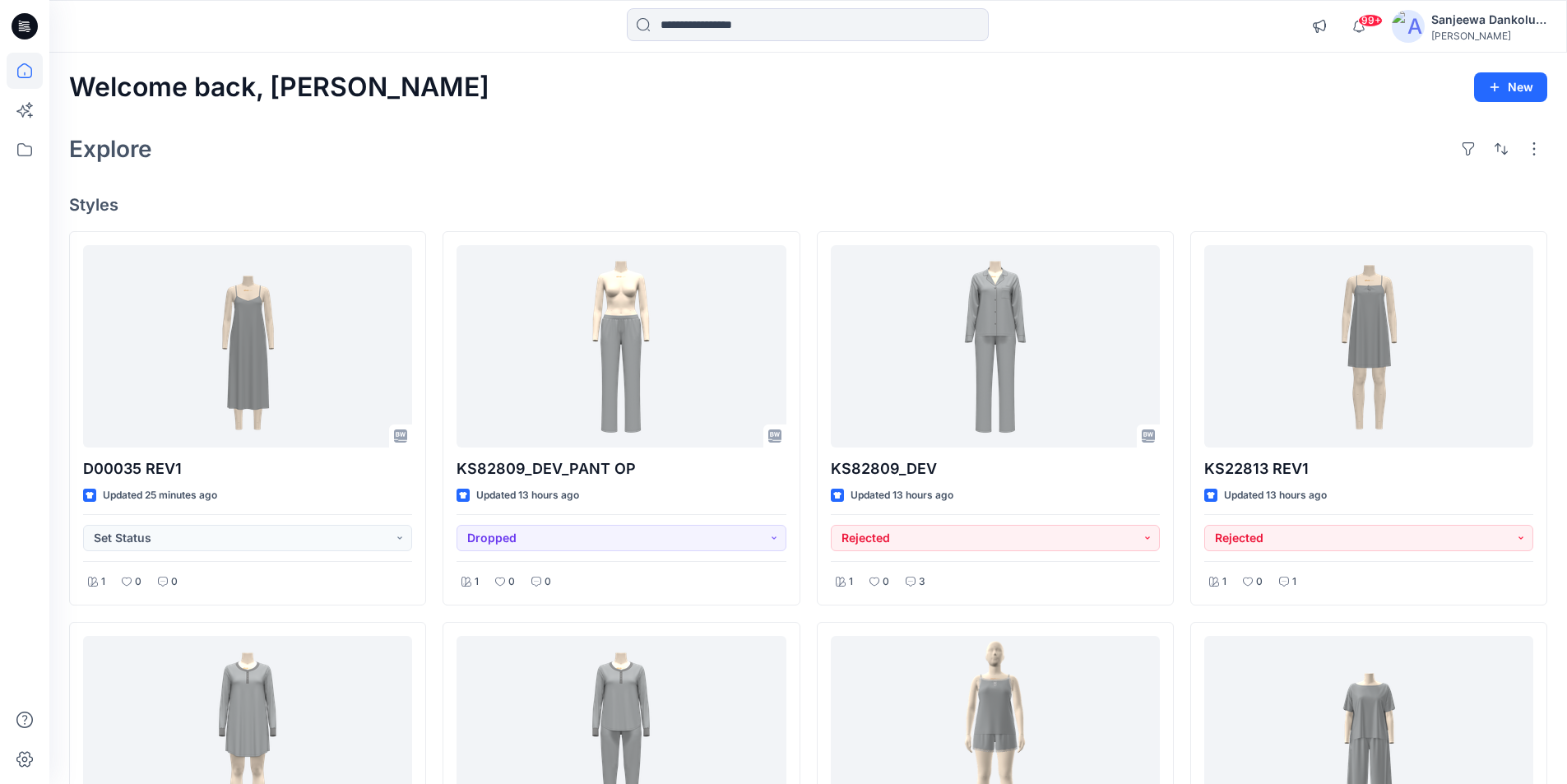
click at [30, 26] on icon at bounding box center [25, 26] width 27 height 27
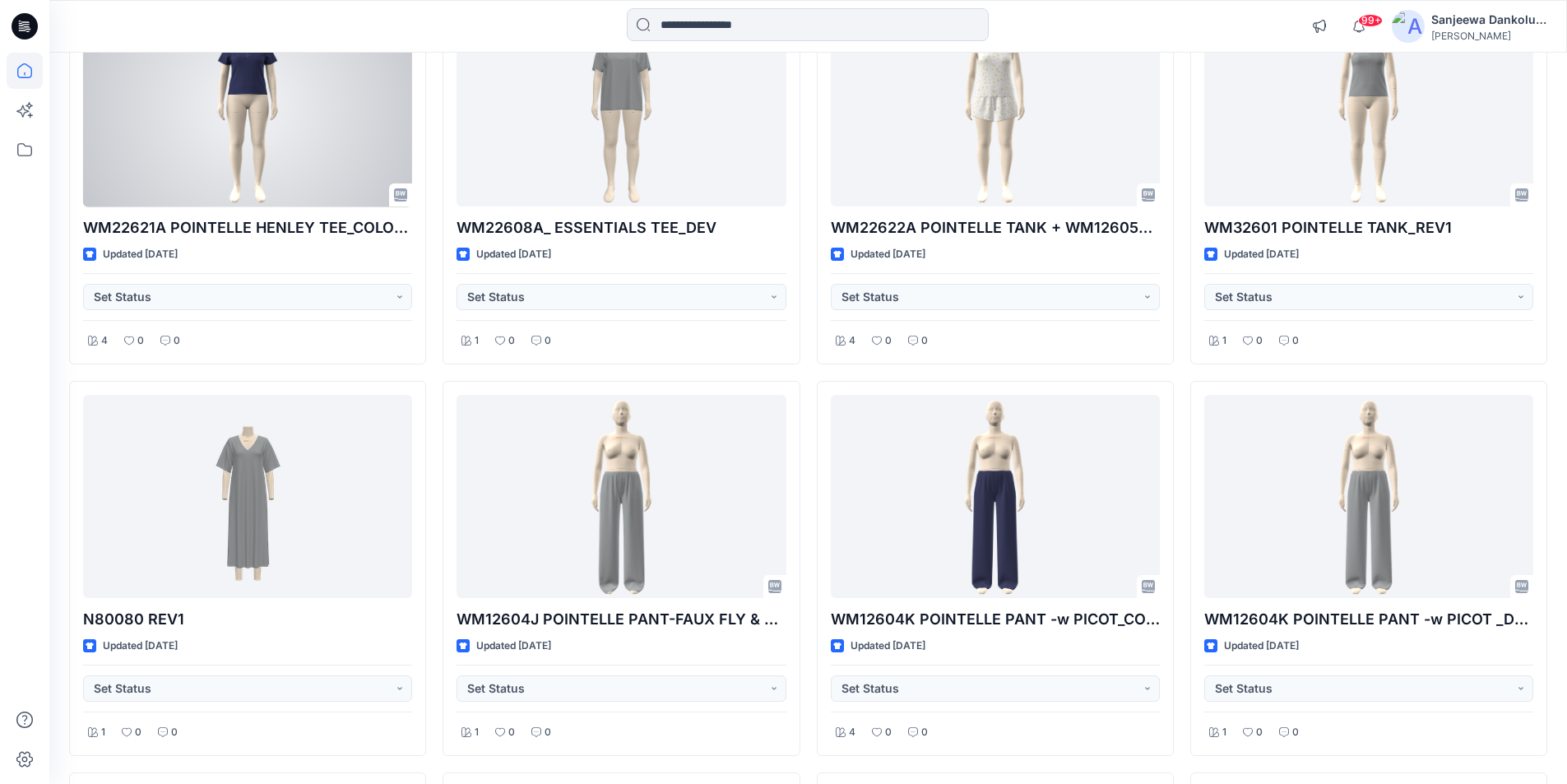
scroll to position [3371, 0]
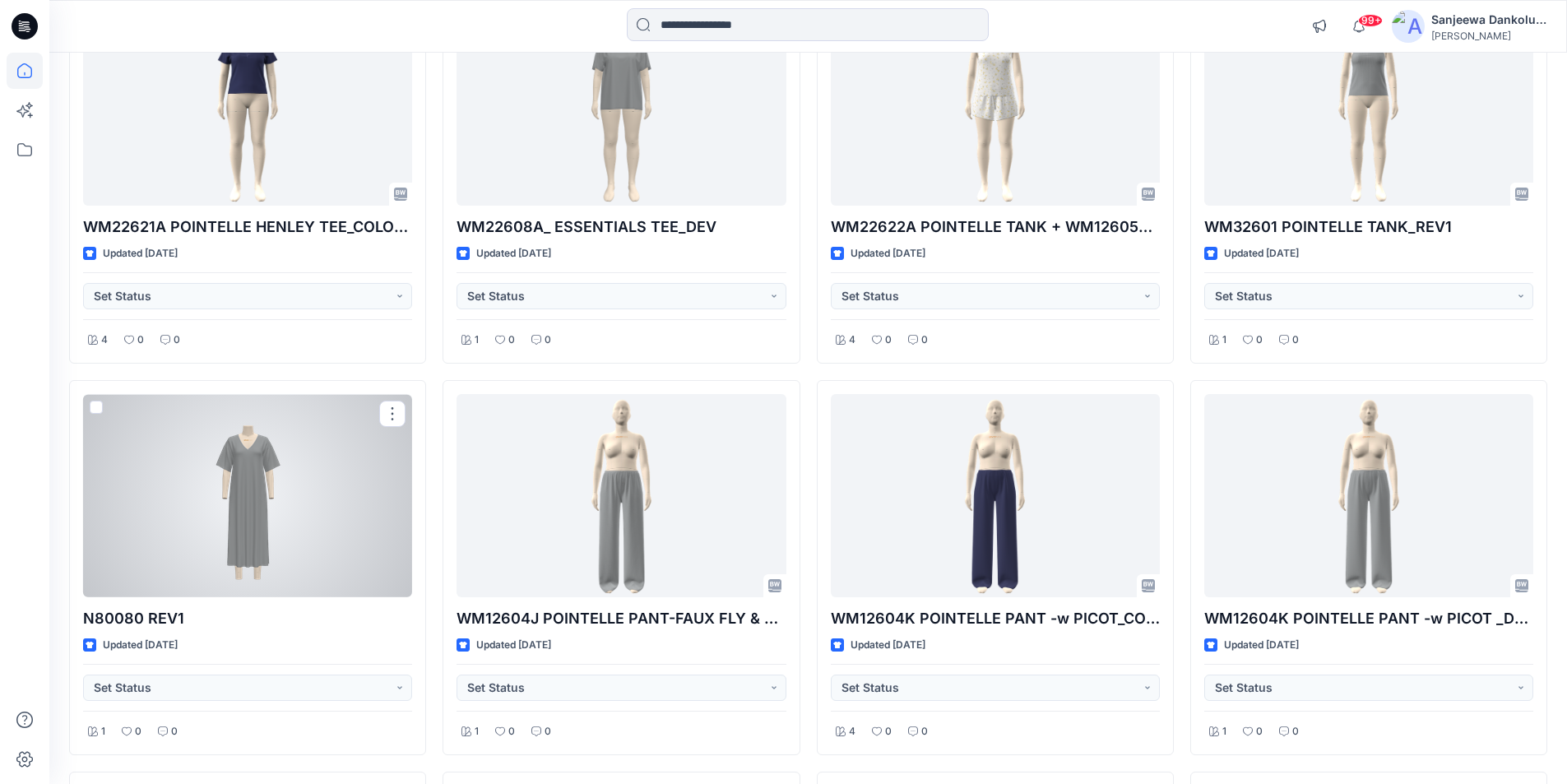
click at [288, 517] on div at bounding box center [247, 495] width 329 height 203
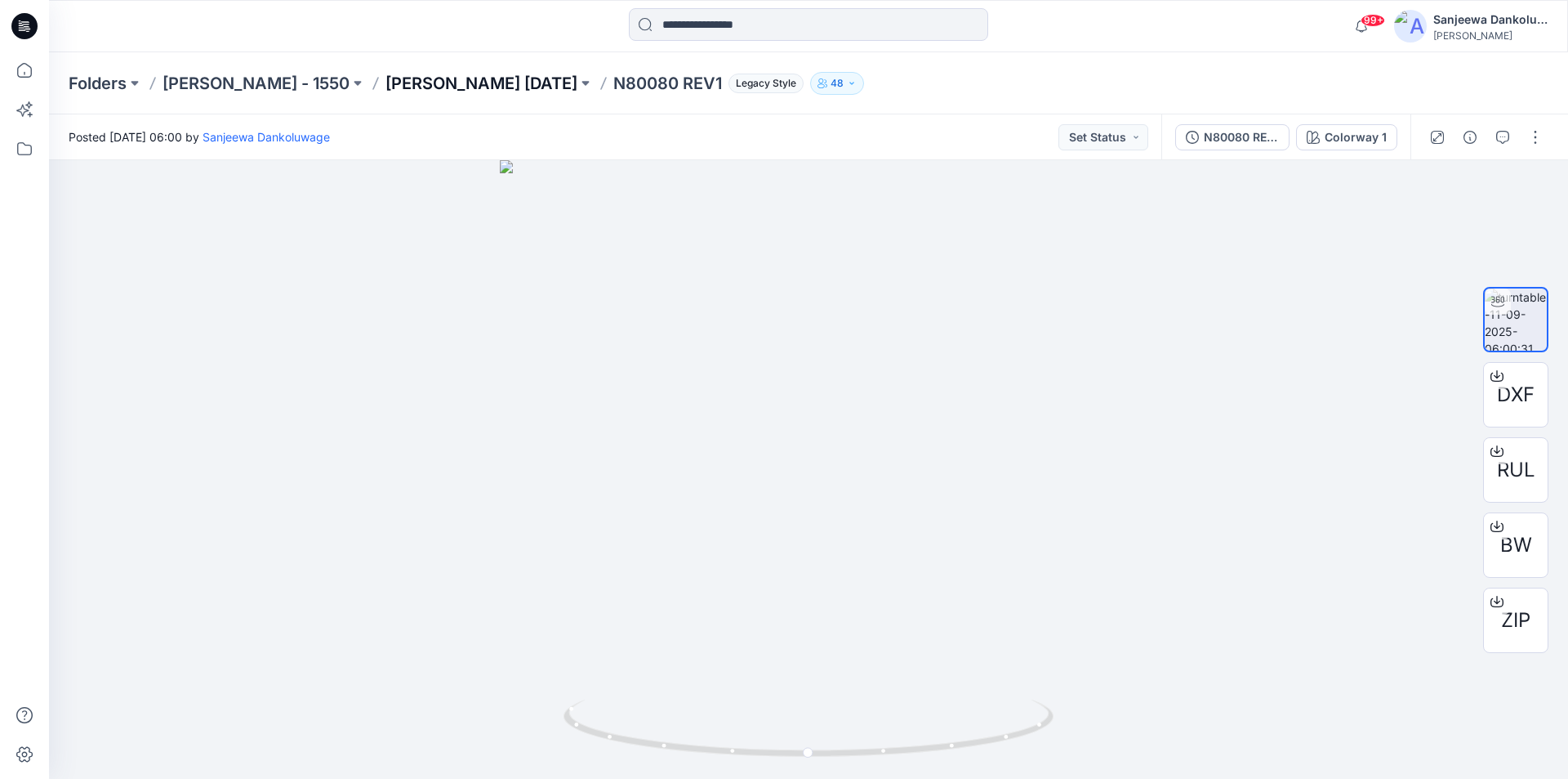
click at [386, 85] on p "Ellen Tracy Nov 25" at bounding box center [481, 83] width 191 height 23
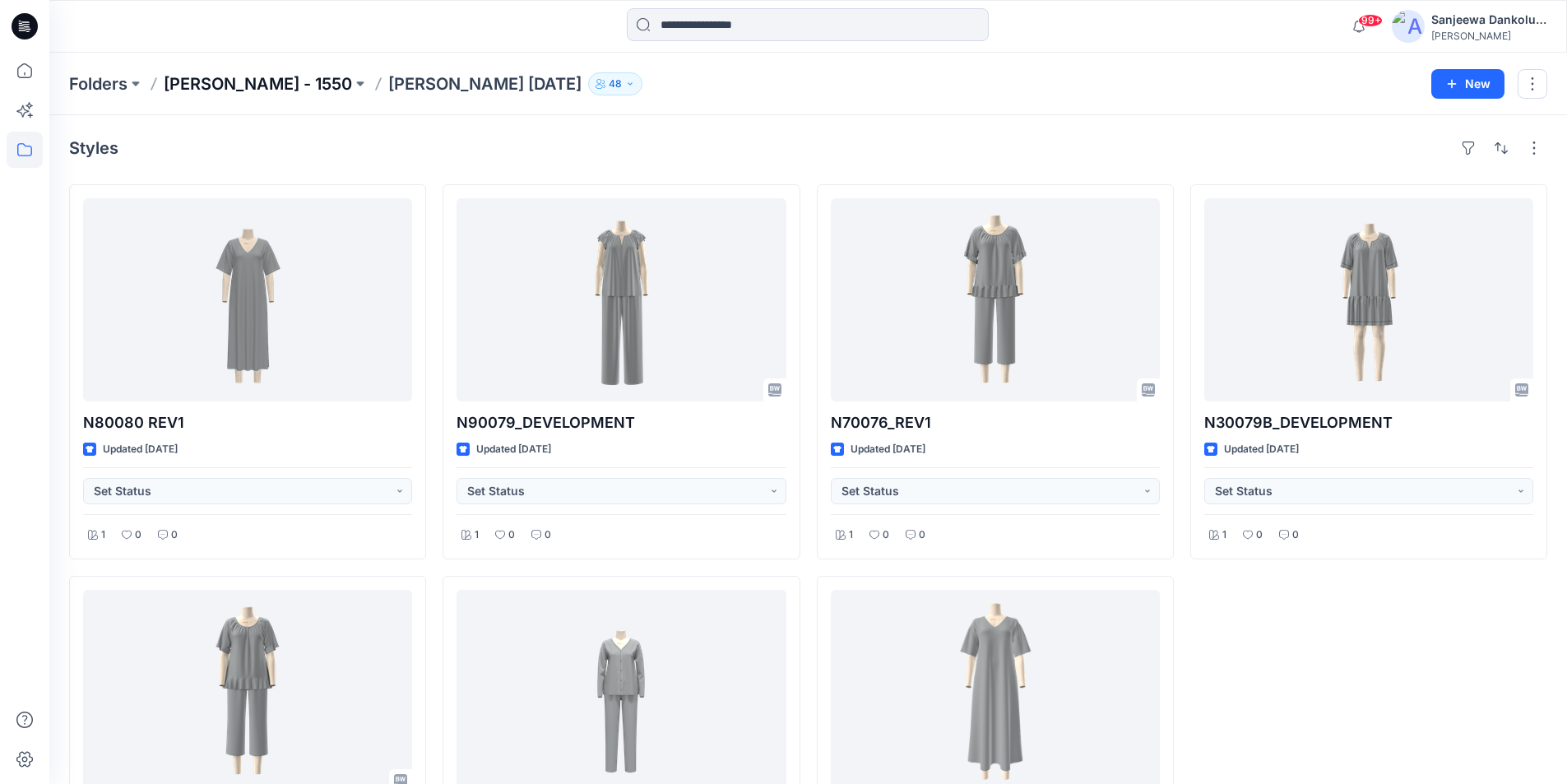
click at [196, 78] on p "Ellen Tracy - 1550" at bounding box center [257, 84] width 188 height 23
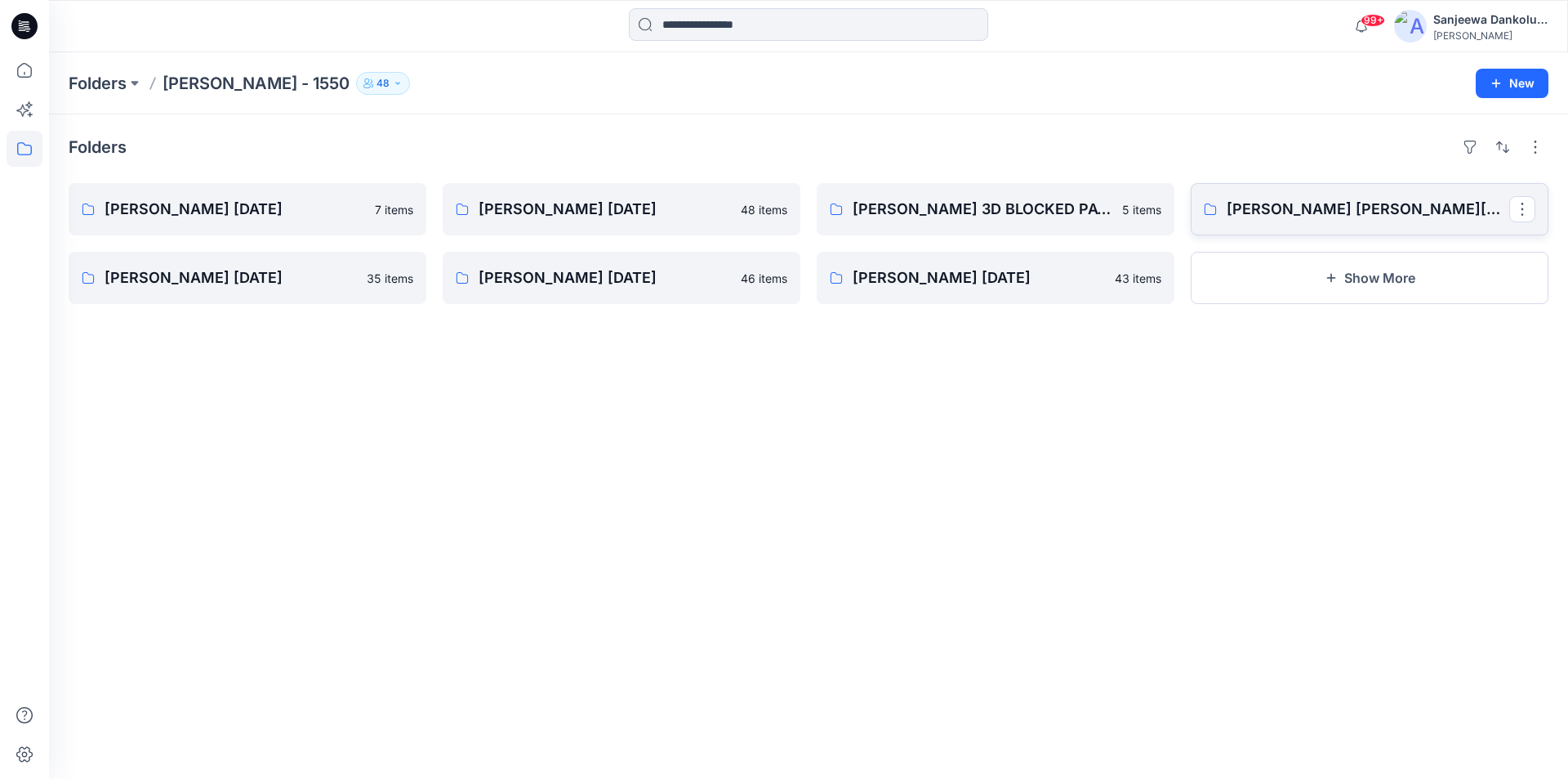
click at [1325, 198] on link "Ellen Tracy May 25" at bounding box center [1369, 209] width 357 height 52
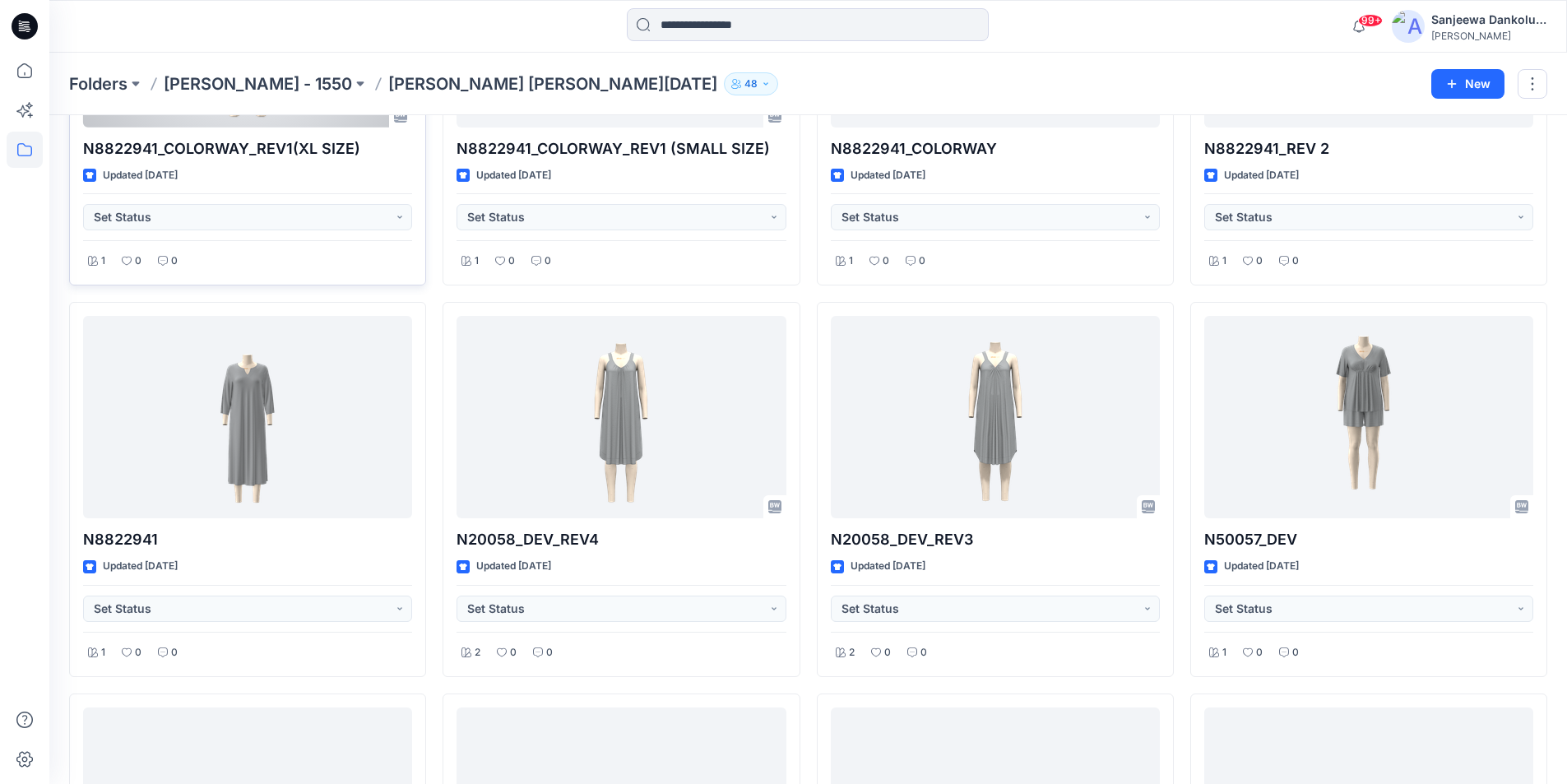
scroll to position [329, 0]
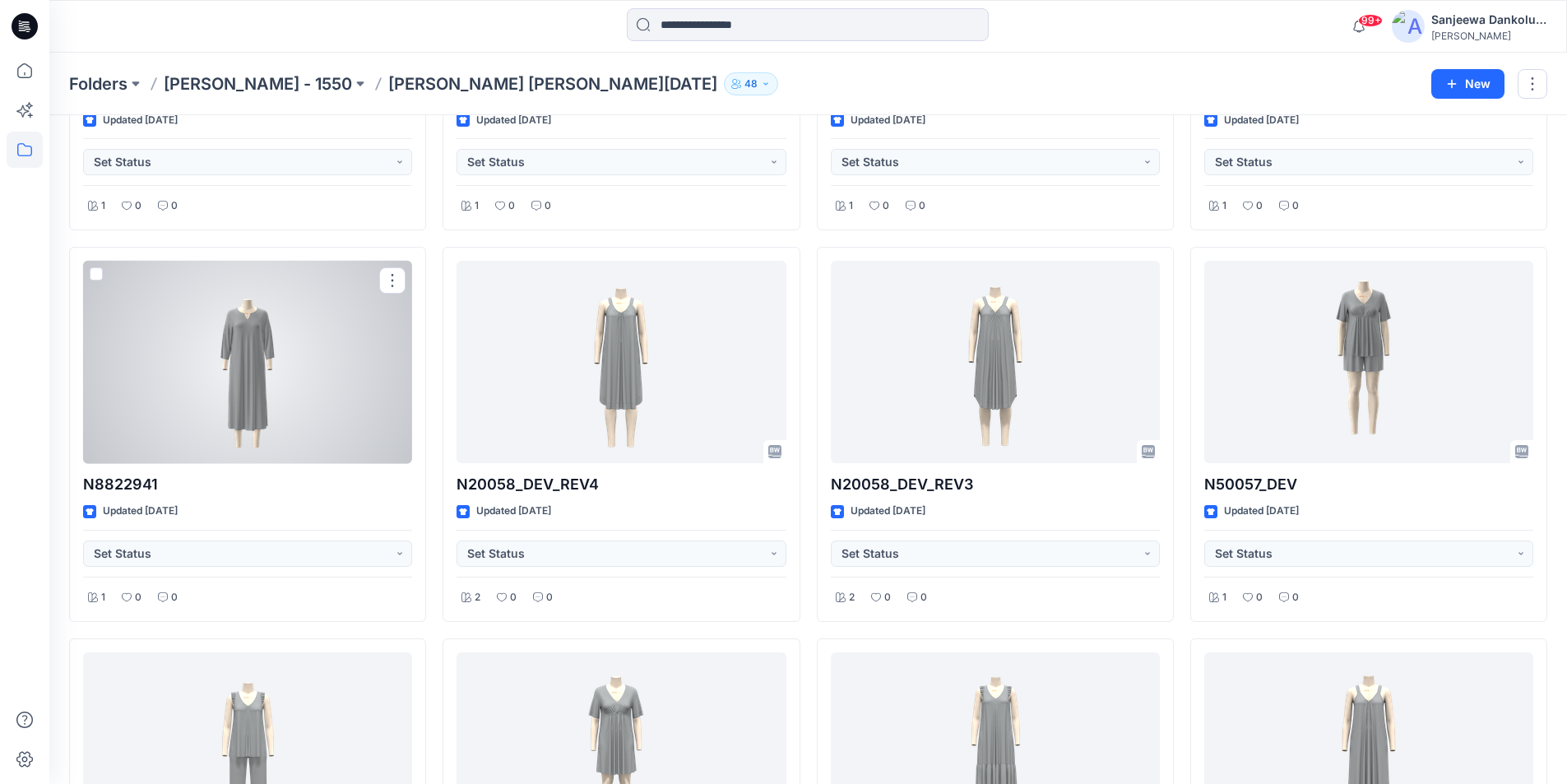
click at [297, 359] on div at bounding box center [247, 362] width 329 height 203
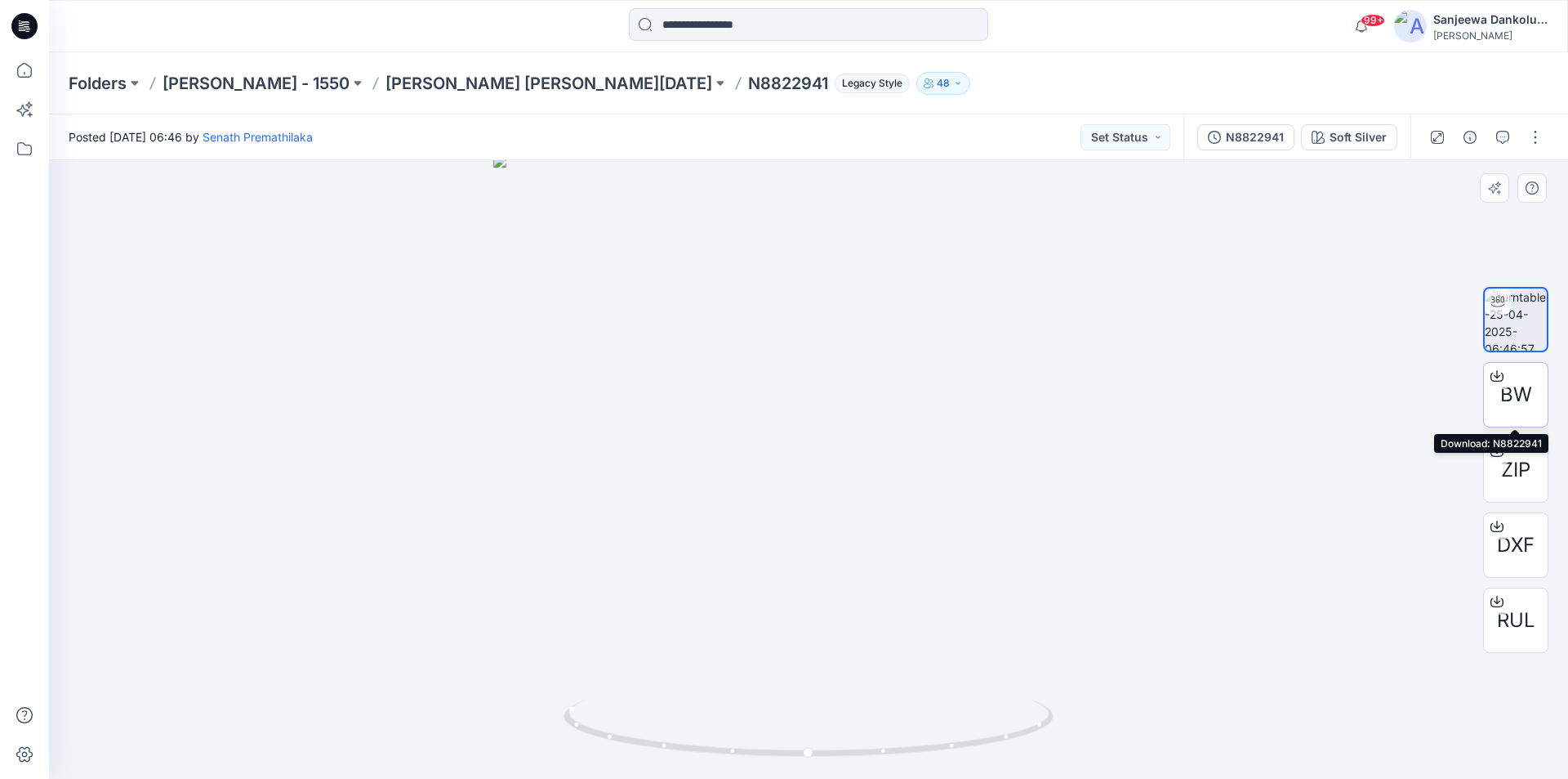
click at [1507, 397] on span "BW" at bounding box center [1515, 394] width 32 height 29
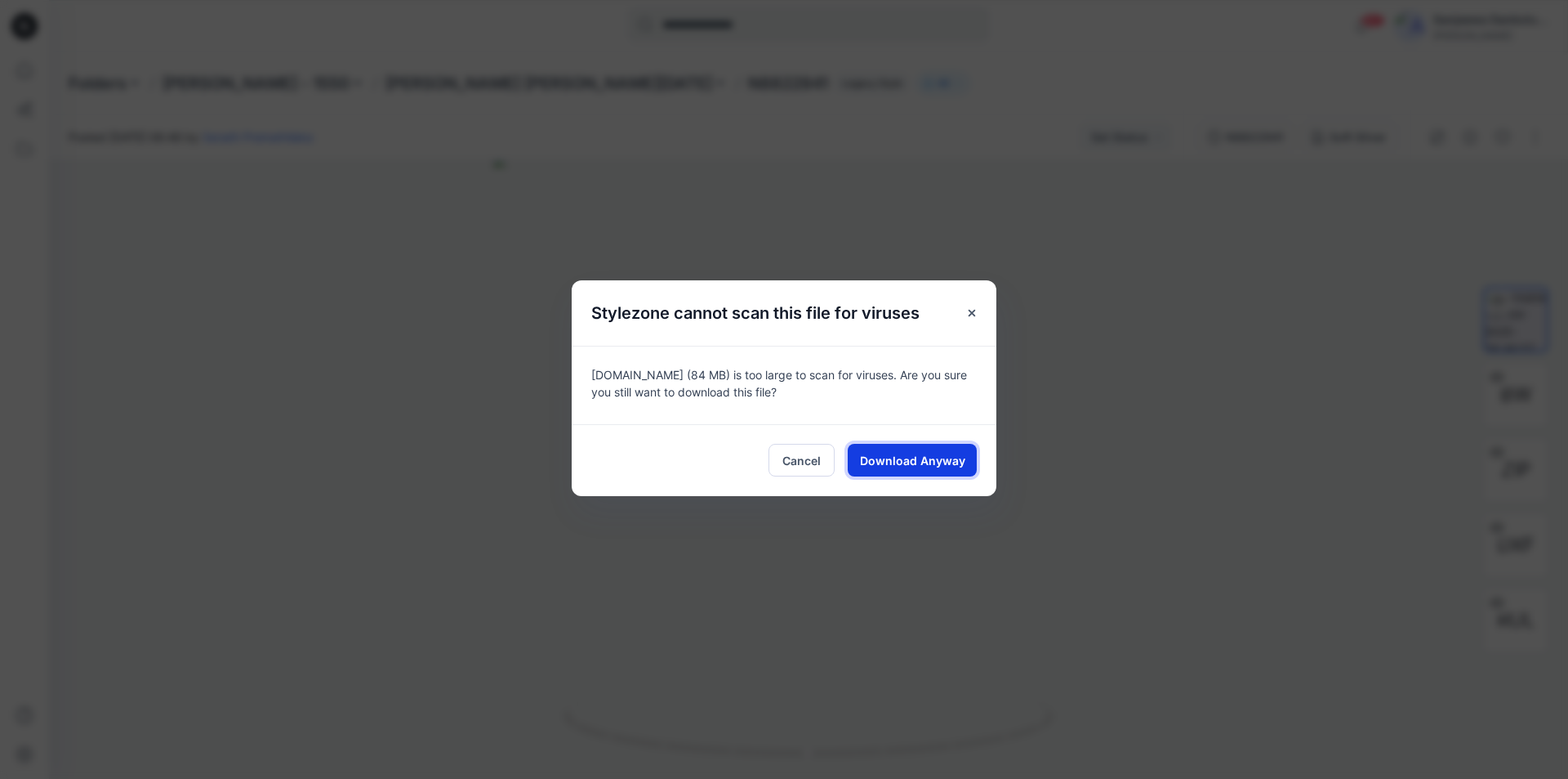
click at [891, 462] on span "Download Anyway" at bounding box center [913, 460] width 106 height 17
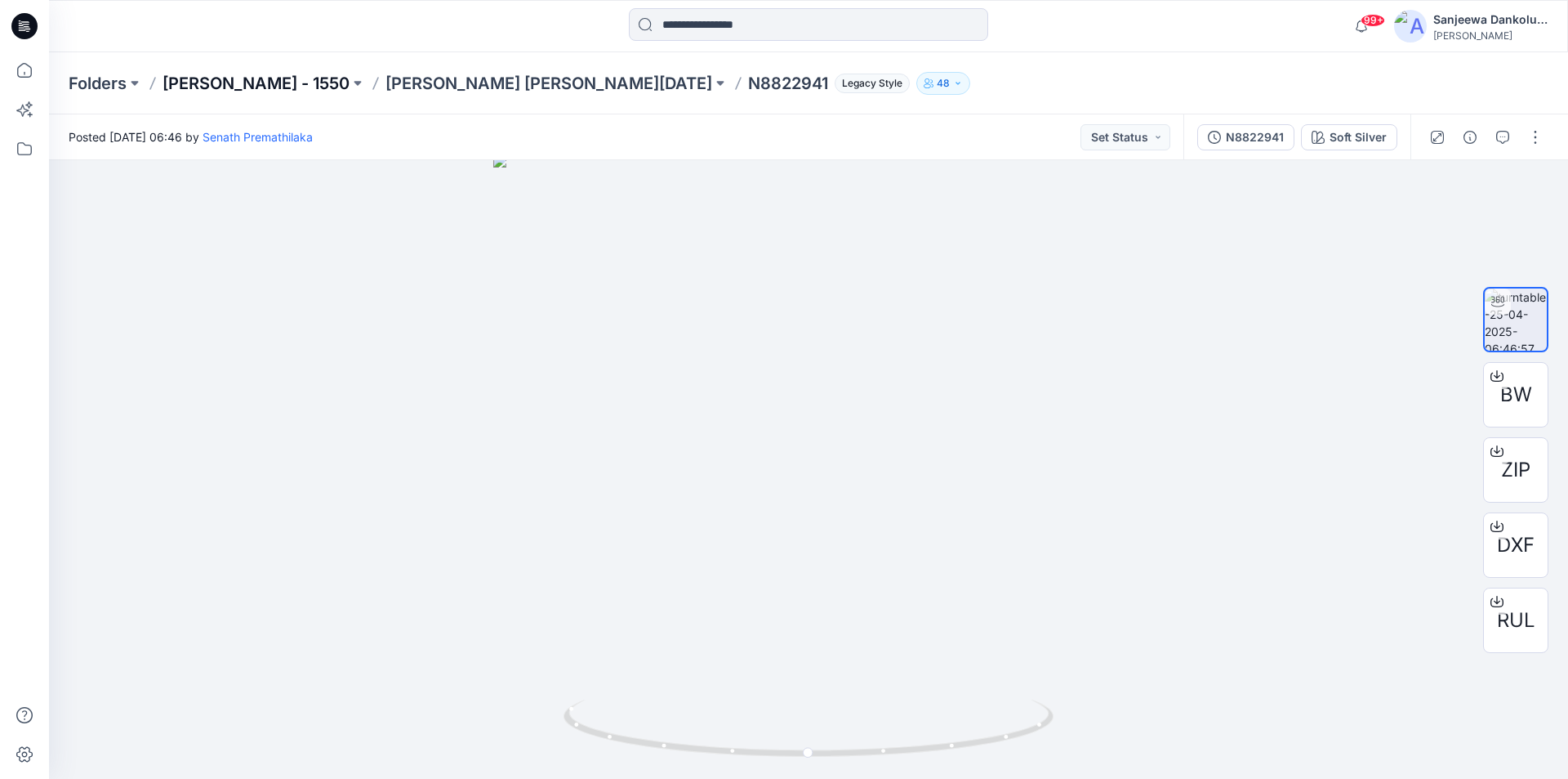
click at [248, 90] on p "Ellen Tracy - 1550" at bounding box center [255, 83] width 187 height 23
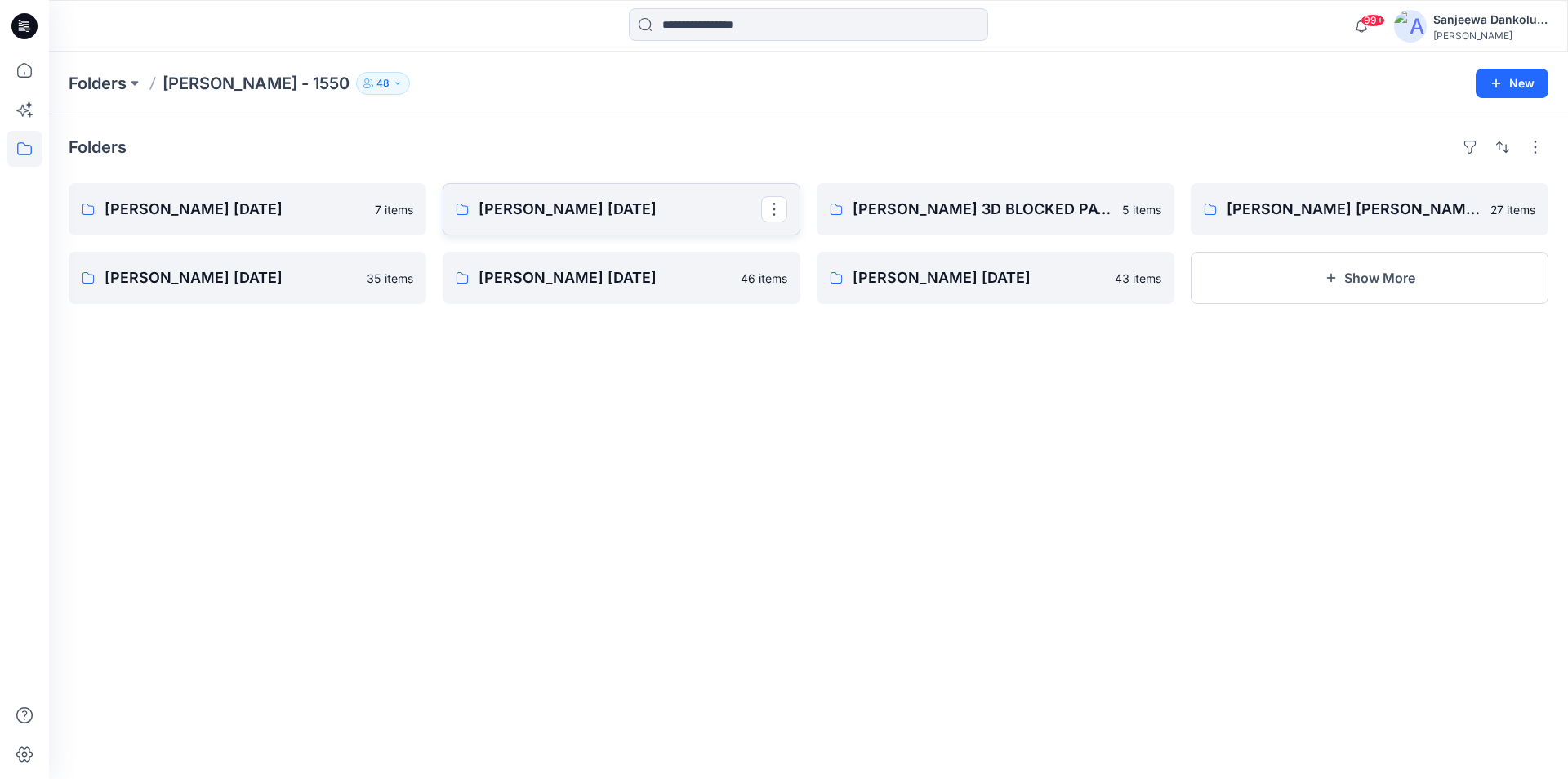
click at [521, 217] on p "Ellen Tracy Aug 25" at bounding box center [620, 209] width 283 height 23
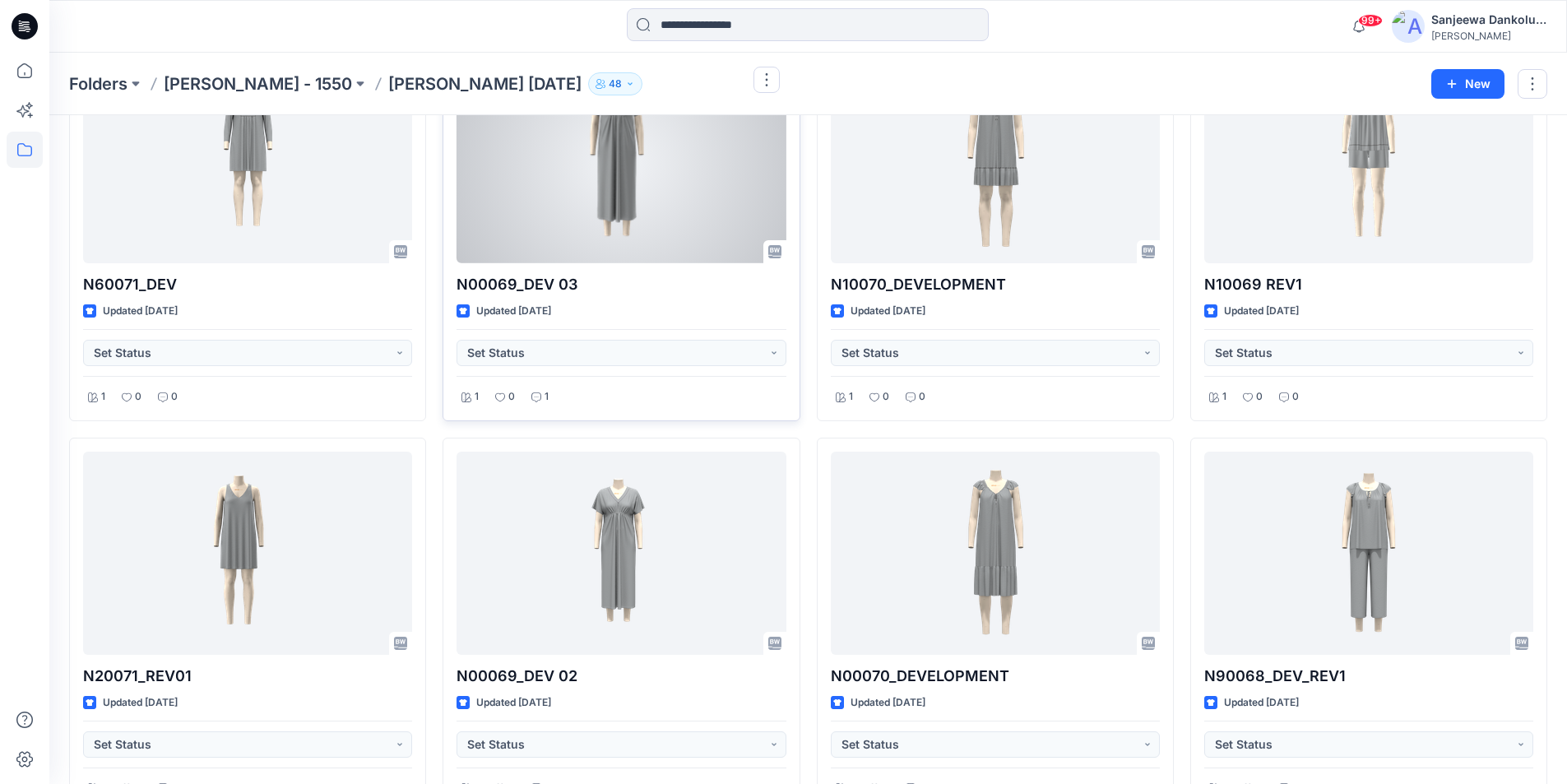
scroll to position [2880, 0]
